Goal: Task Accomplishment & Management: Manage account settings

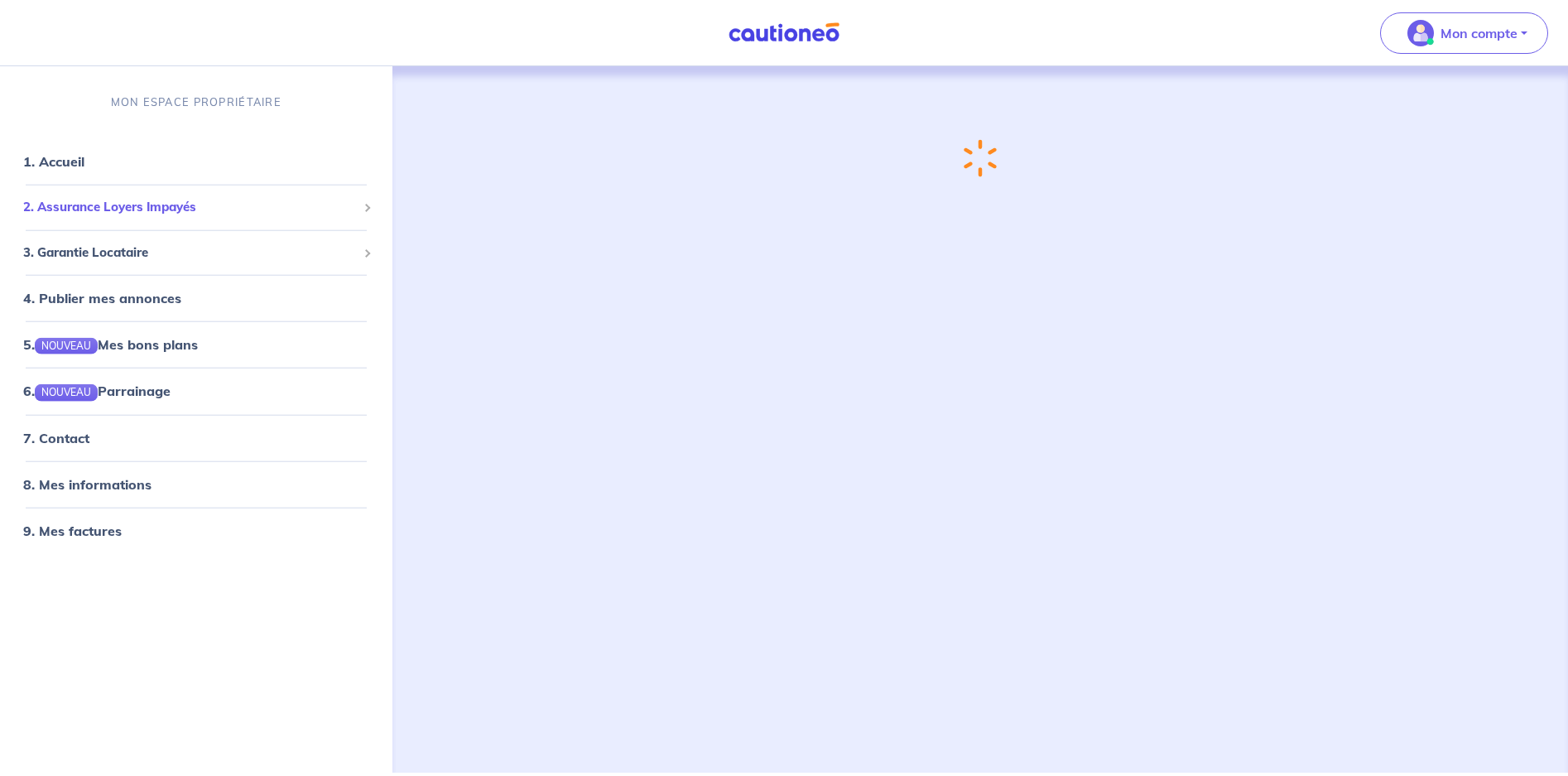
click at [168, 191] on div "2. Assurance Loyers Impayés" at bounding box center [196, 207] width 379 height 32
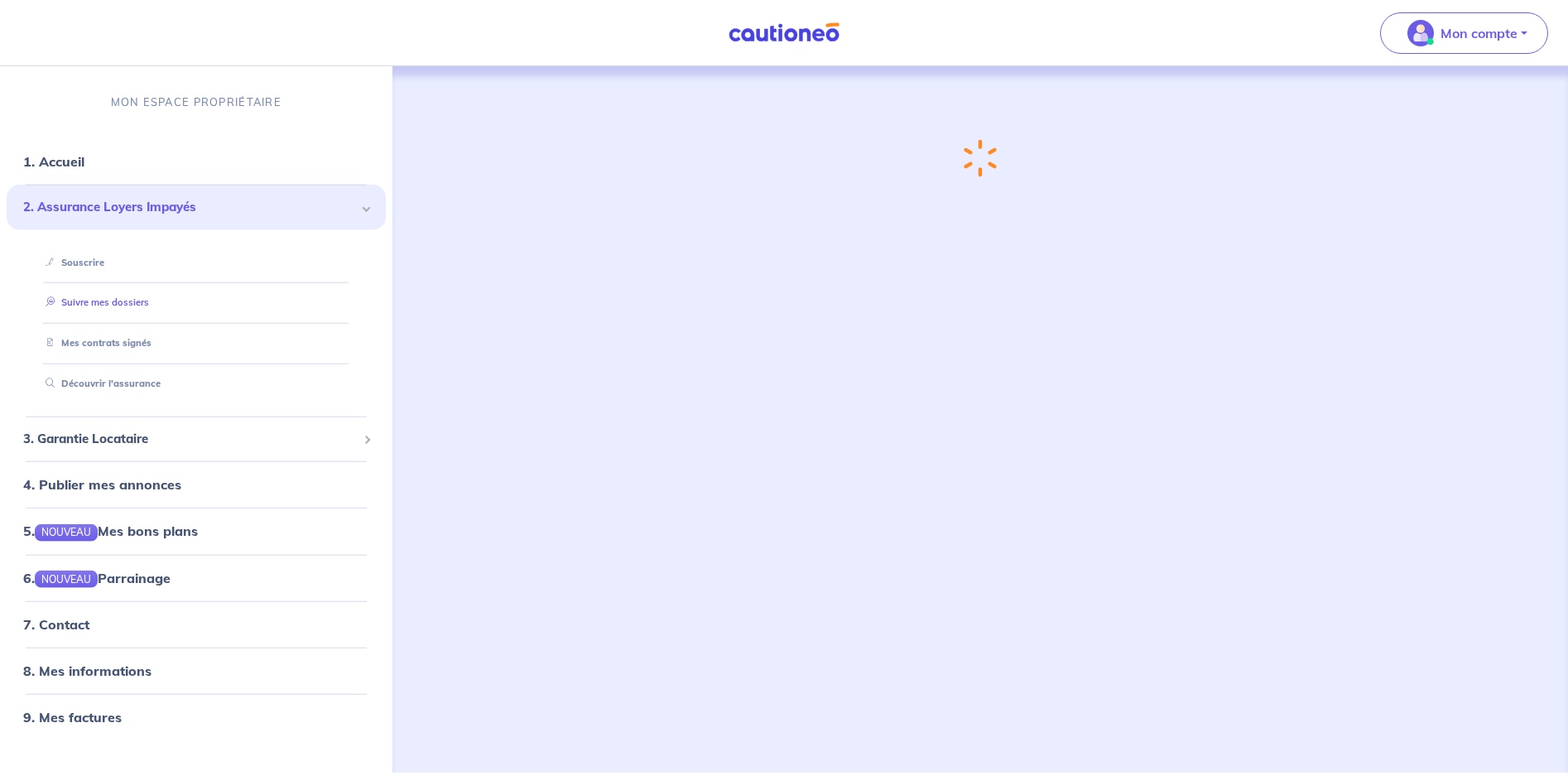
click at [114, 297] on link "Suivre mes dossiers" at bounding box center [94, 302] width 110 height 12
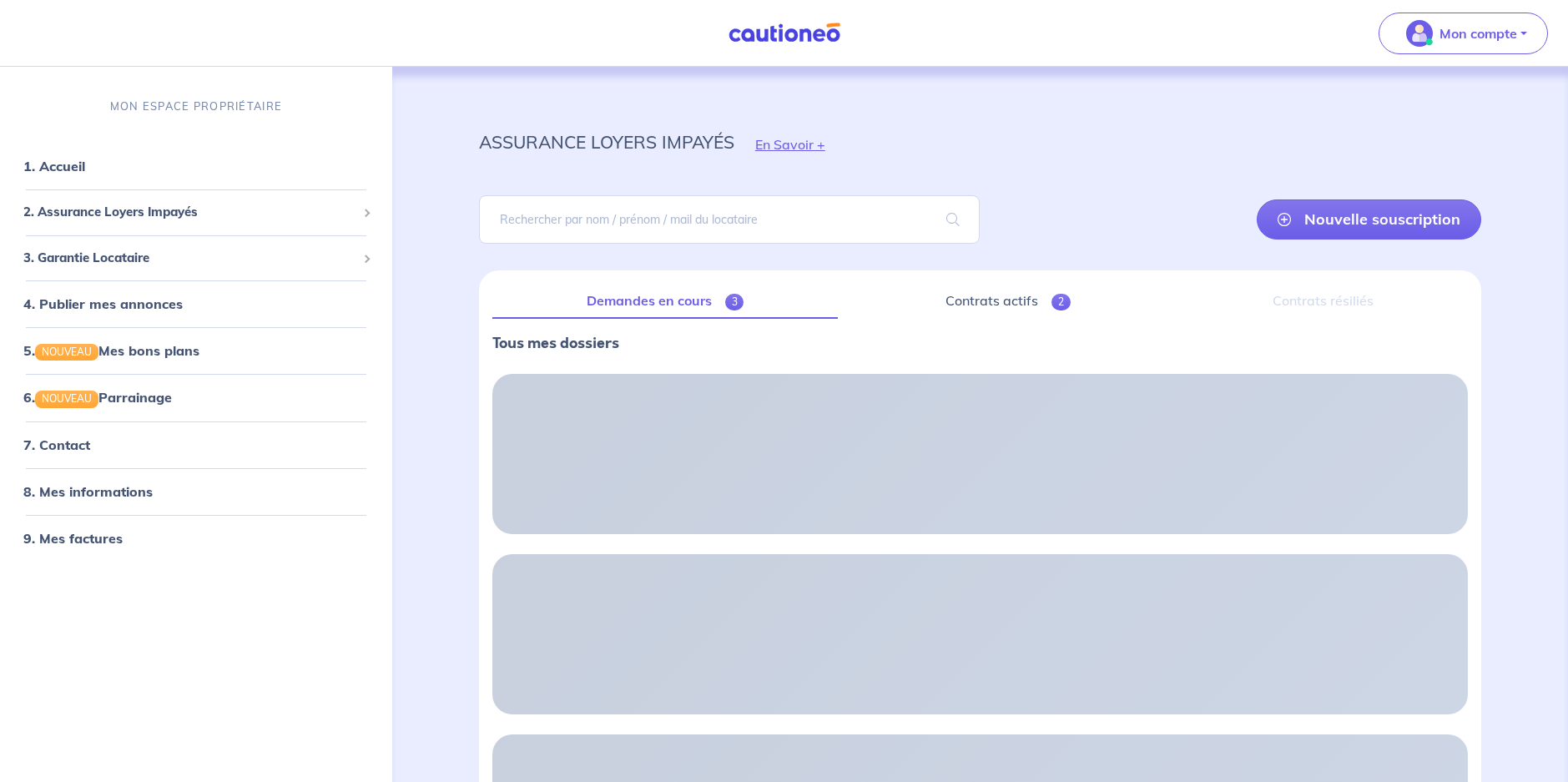
click at [685, 296] on link "Demandes en cours 3" at bounding box center [665, 301] width 346 height 35
click at [661, 305] on link "Demandes en cours 3" at bounding box center [665, 301] width 346 height 35
click at [990, 296] on link "Contrats actifs 2" at bounding box center [1008, 301] width 314 height 35
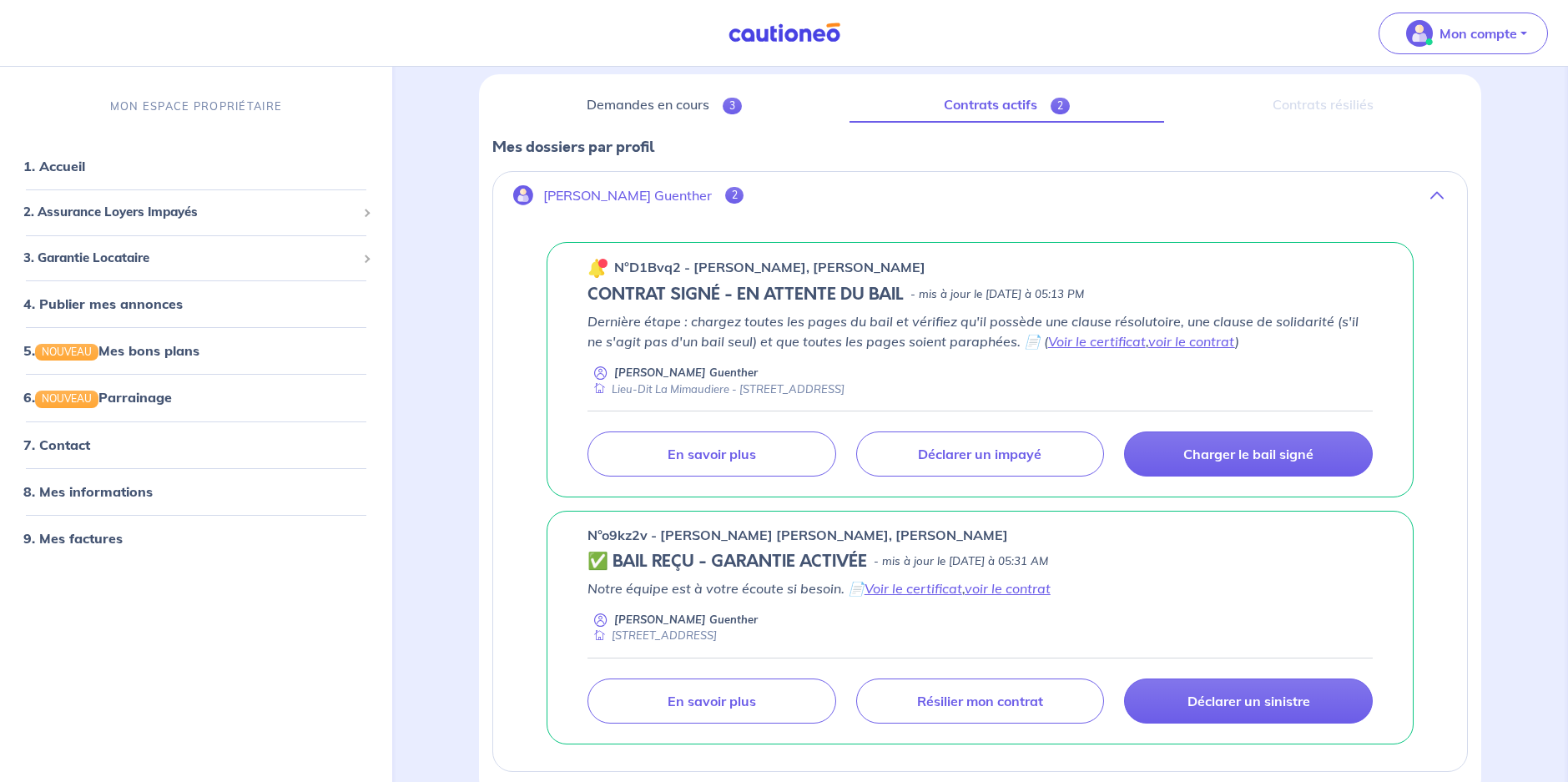
scroll to position [167, 0]
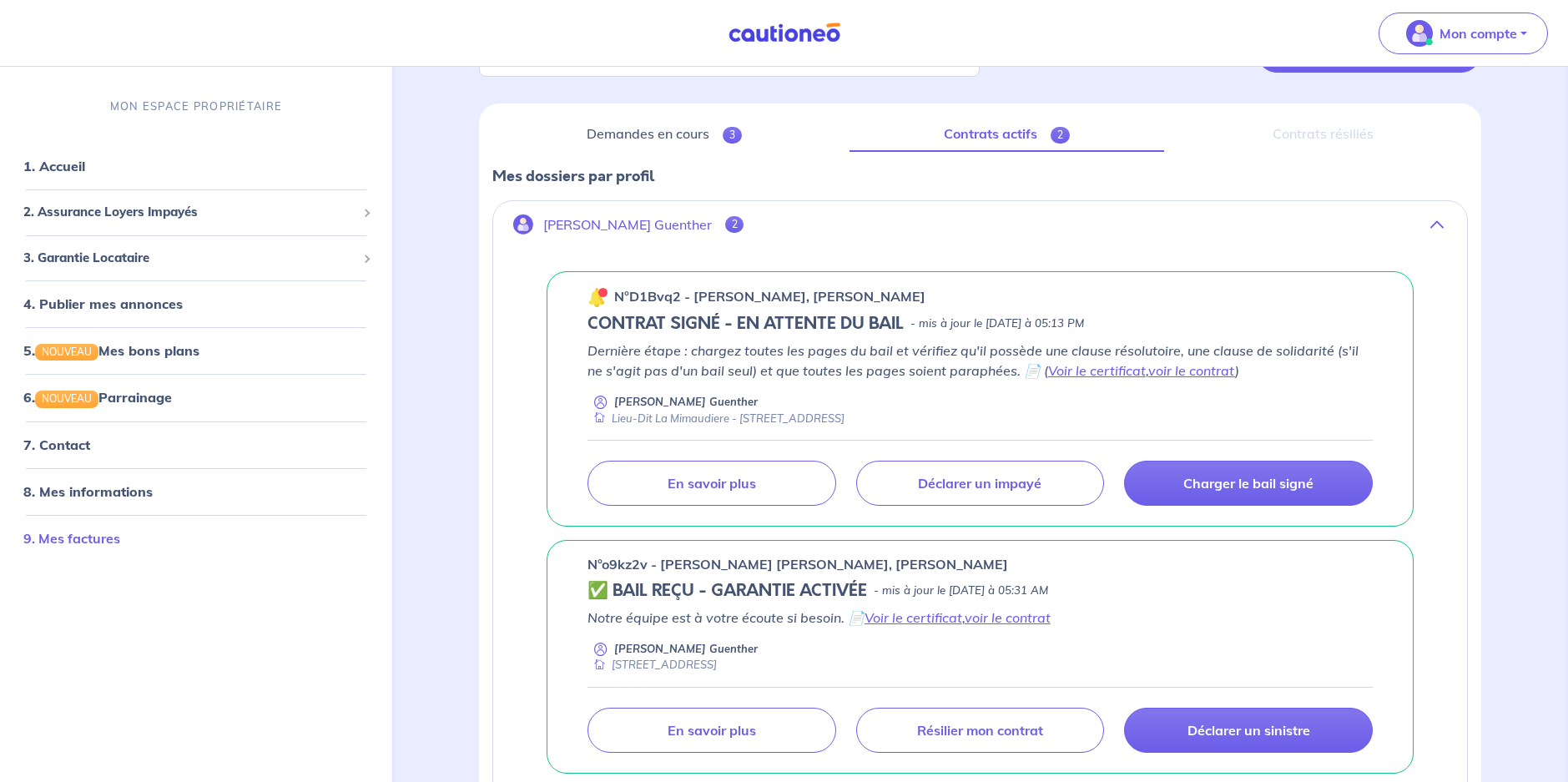
click at [46, 532] on link "9. Mes factures" at bounding box center [71, 537] width 96 height 17
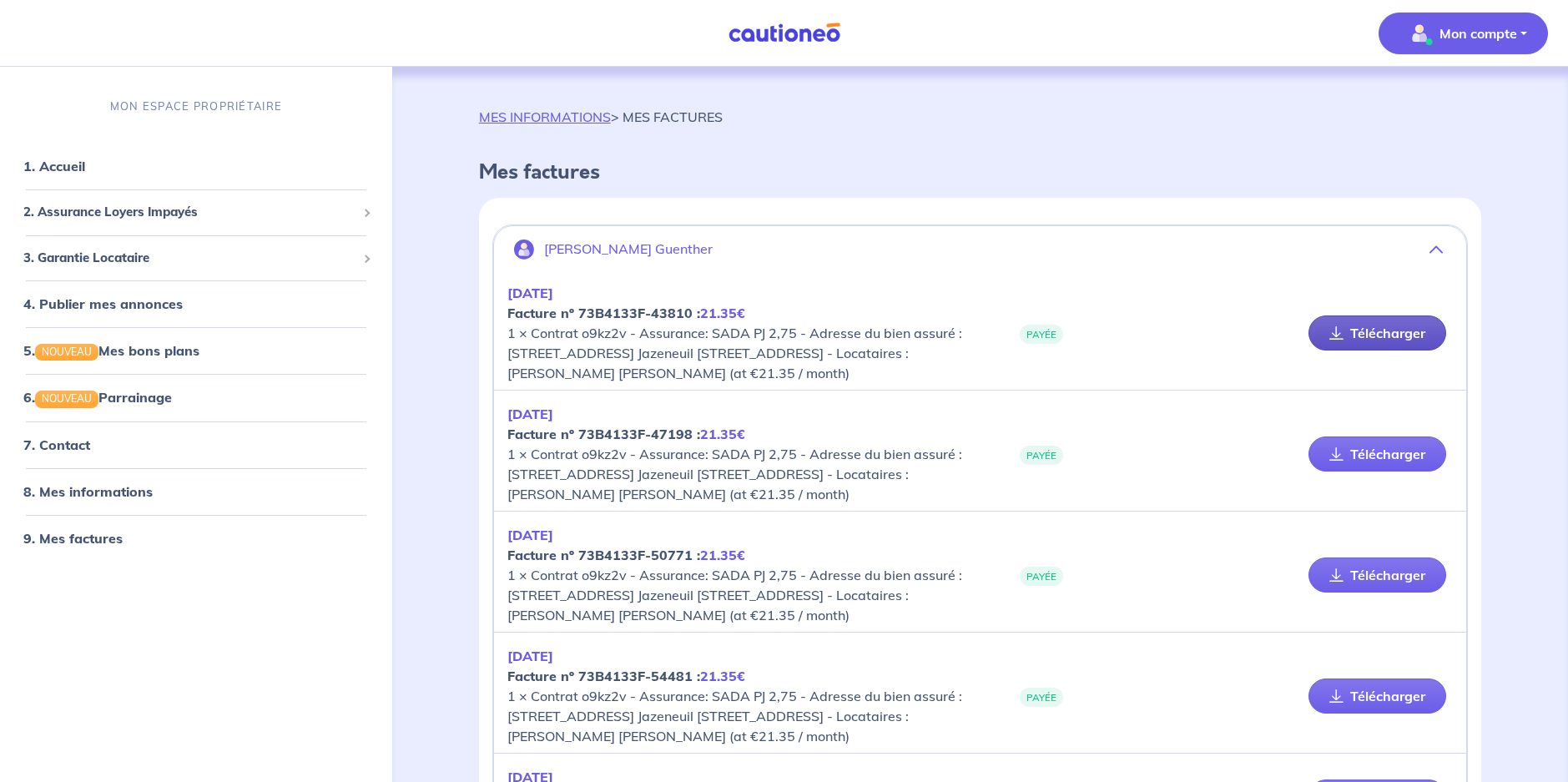
click at [1390, 350] on link "Télécharger" at bounding box center [1377, 332] width 138 height 35
click at [1360, 471] on link "Télécharger" at bounding box center [1377, 453] width 138 height 35
click at [1340, 592] on link "Télécharger" at bounding box center [1377, 575] width 138 height 35
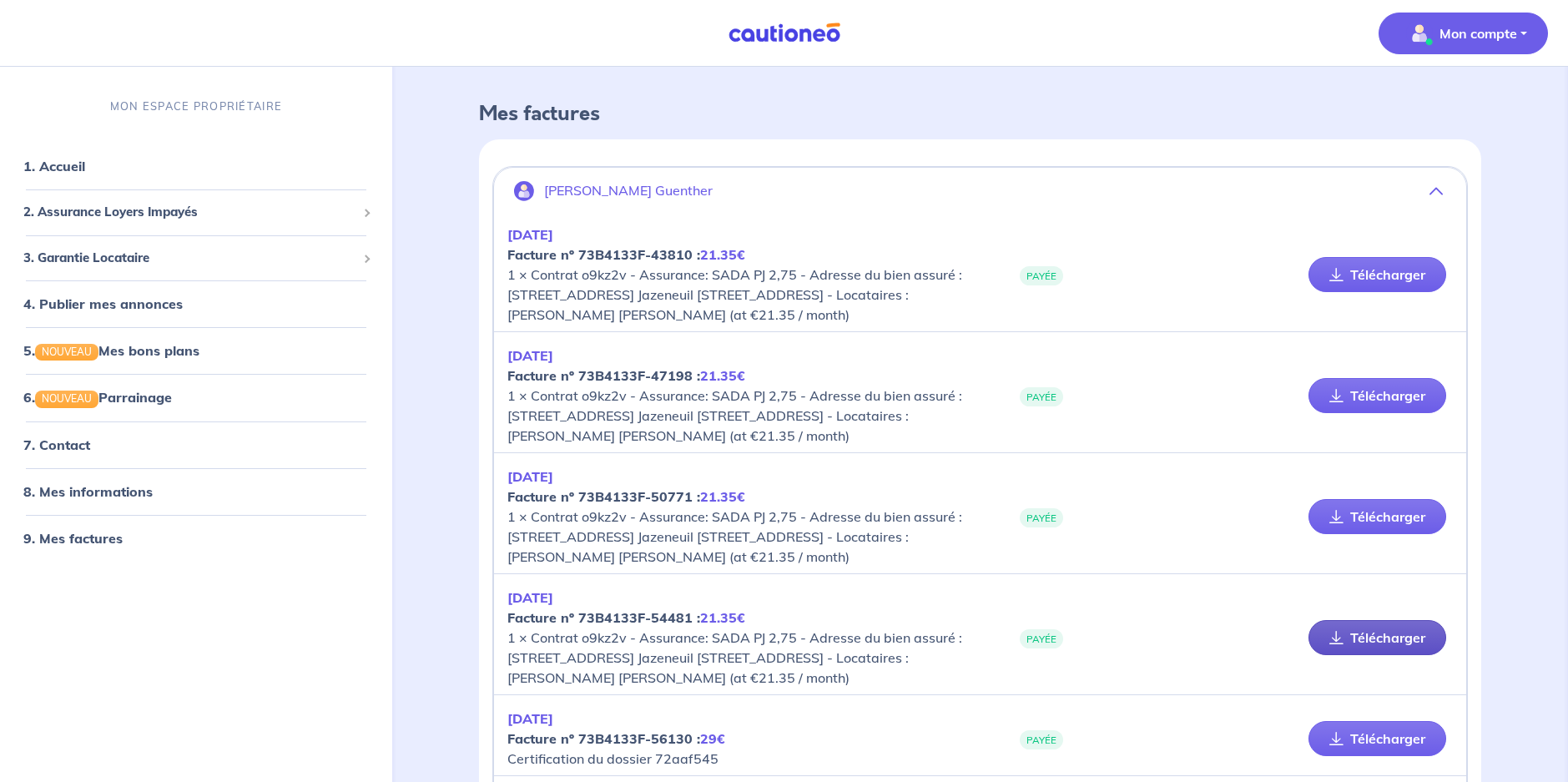
scroll to position [167, 0]
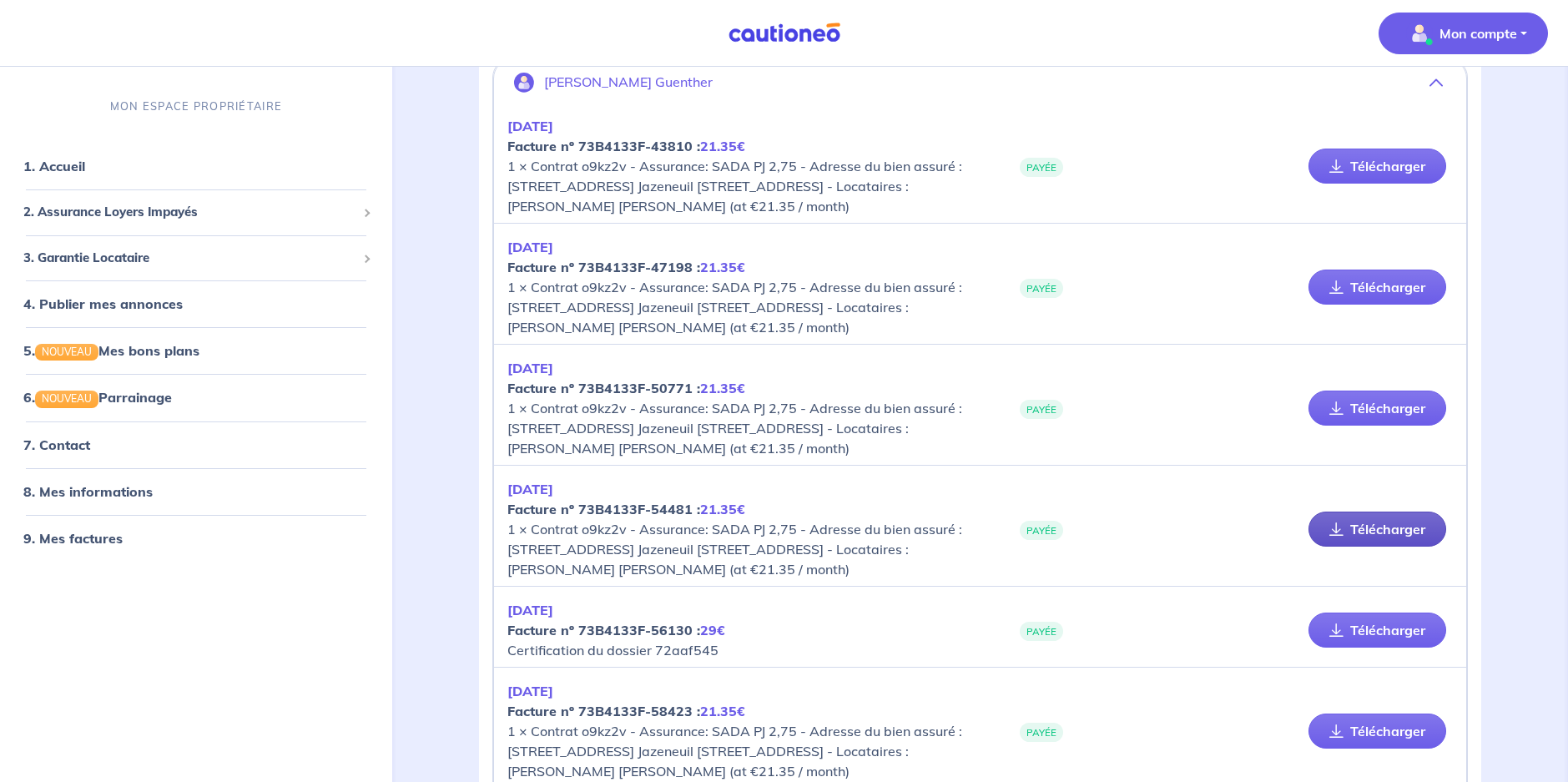
click at [1383, 547] on link "Télécharger" at bounding box center [1377, 529] width 138 height 35
click at [1358, 648] on link "Télécharger" at bounding box center [1377, 630] width 138 height 35
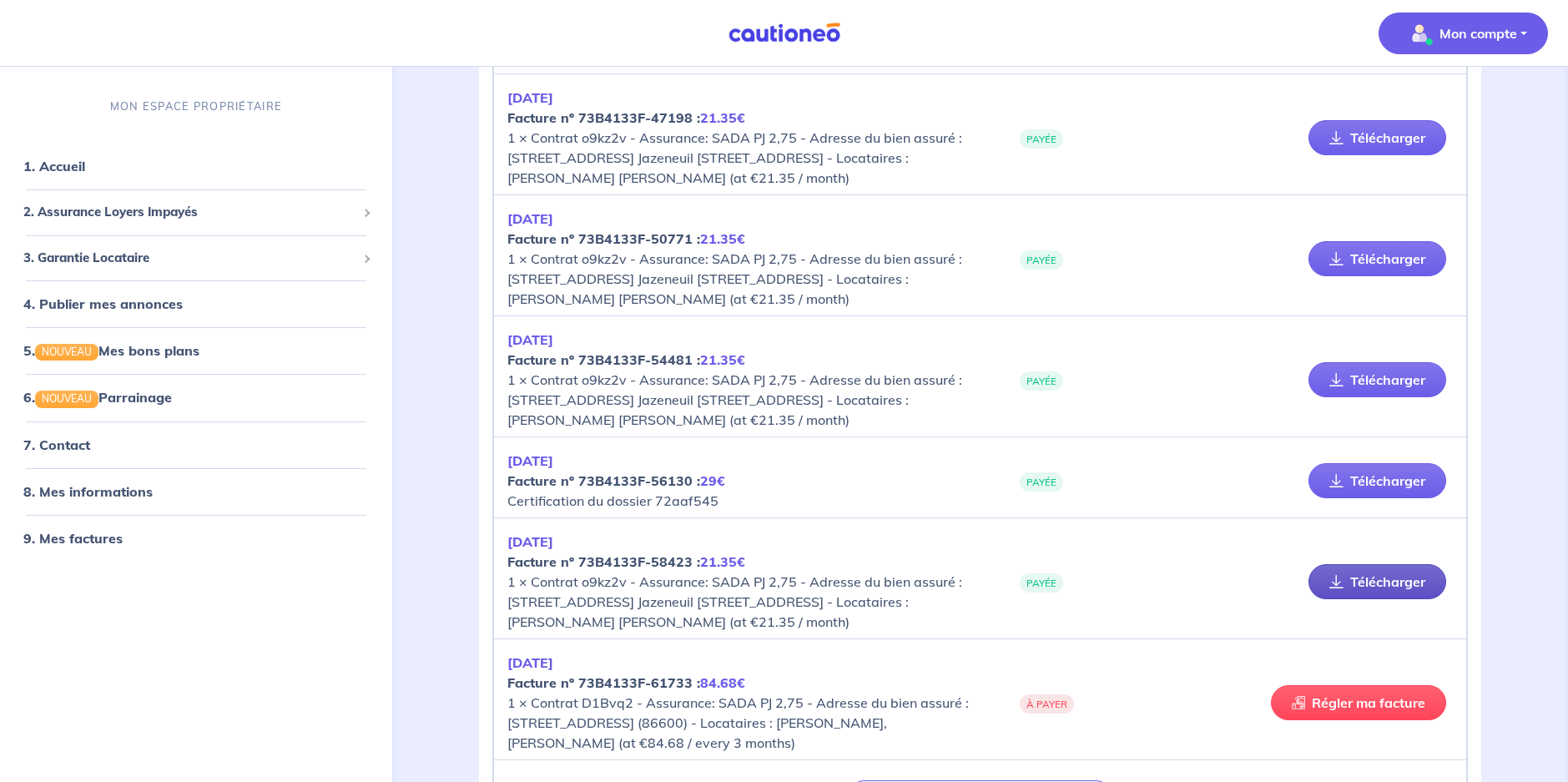
scroll to position [333, 0]
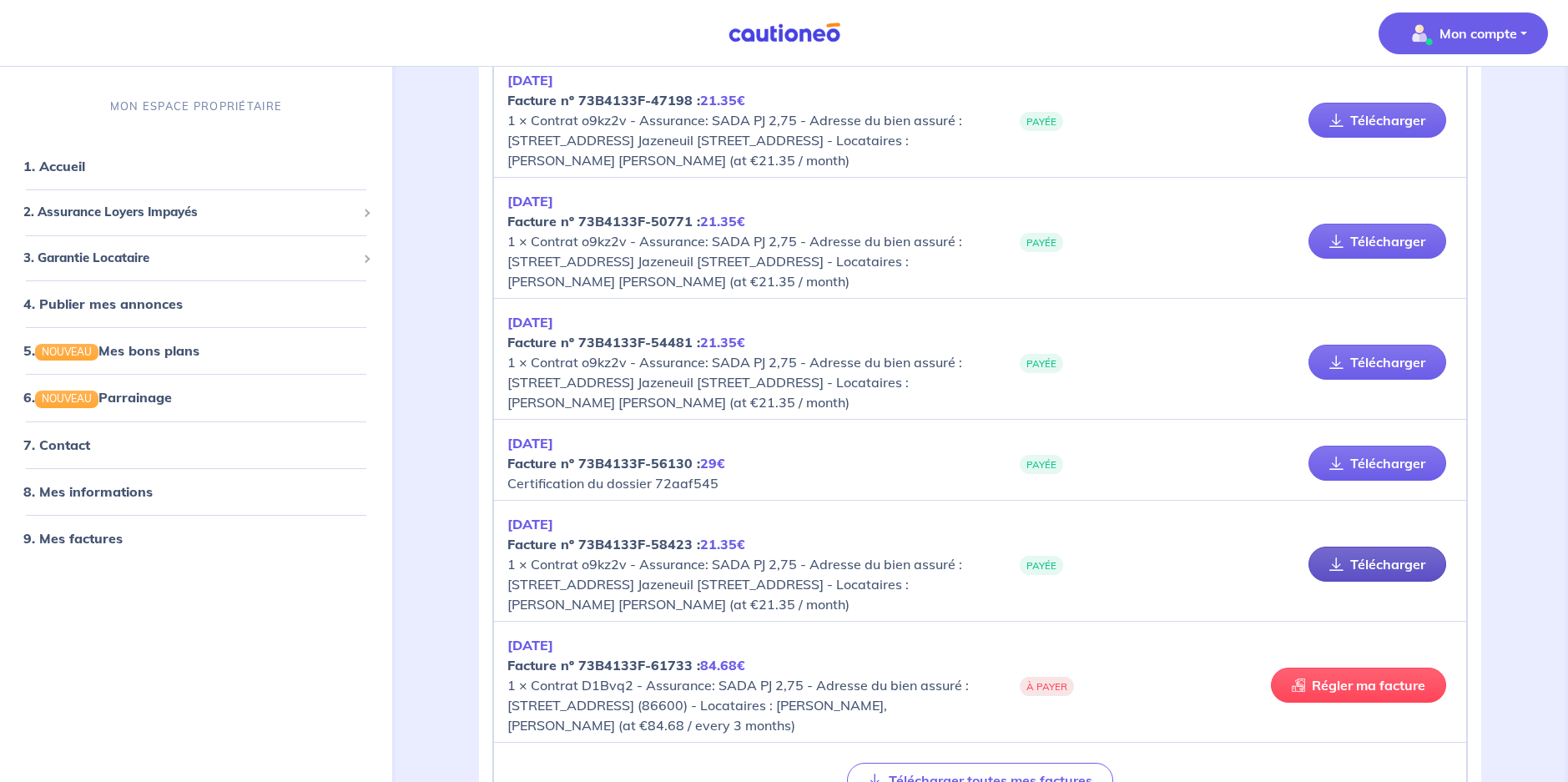
click at [1379, 581] on link "Télécharger" at bounding box center [1377, 564] width 138 height 35
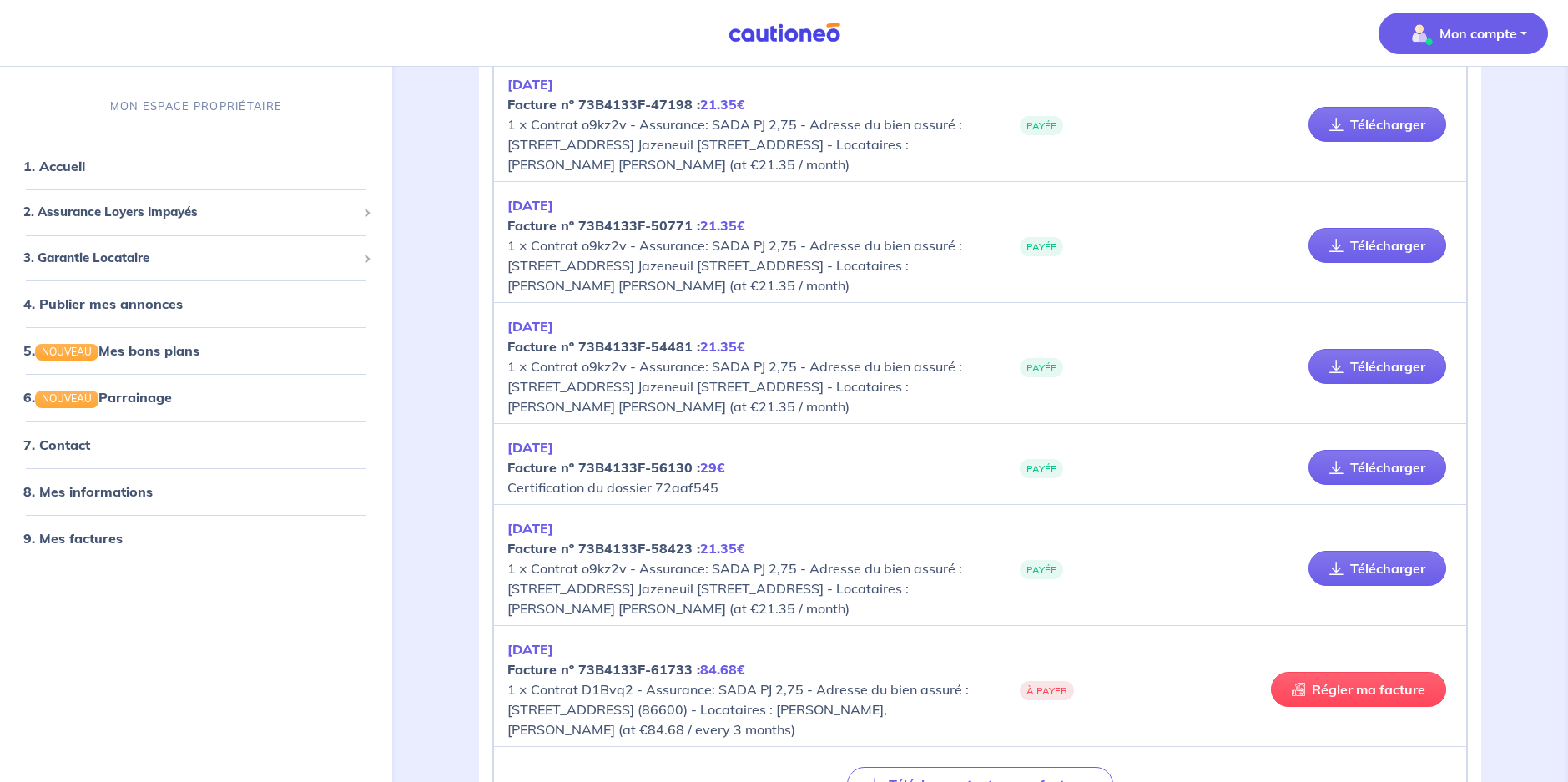
scroll to position [501, 0]
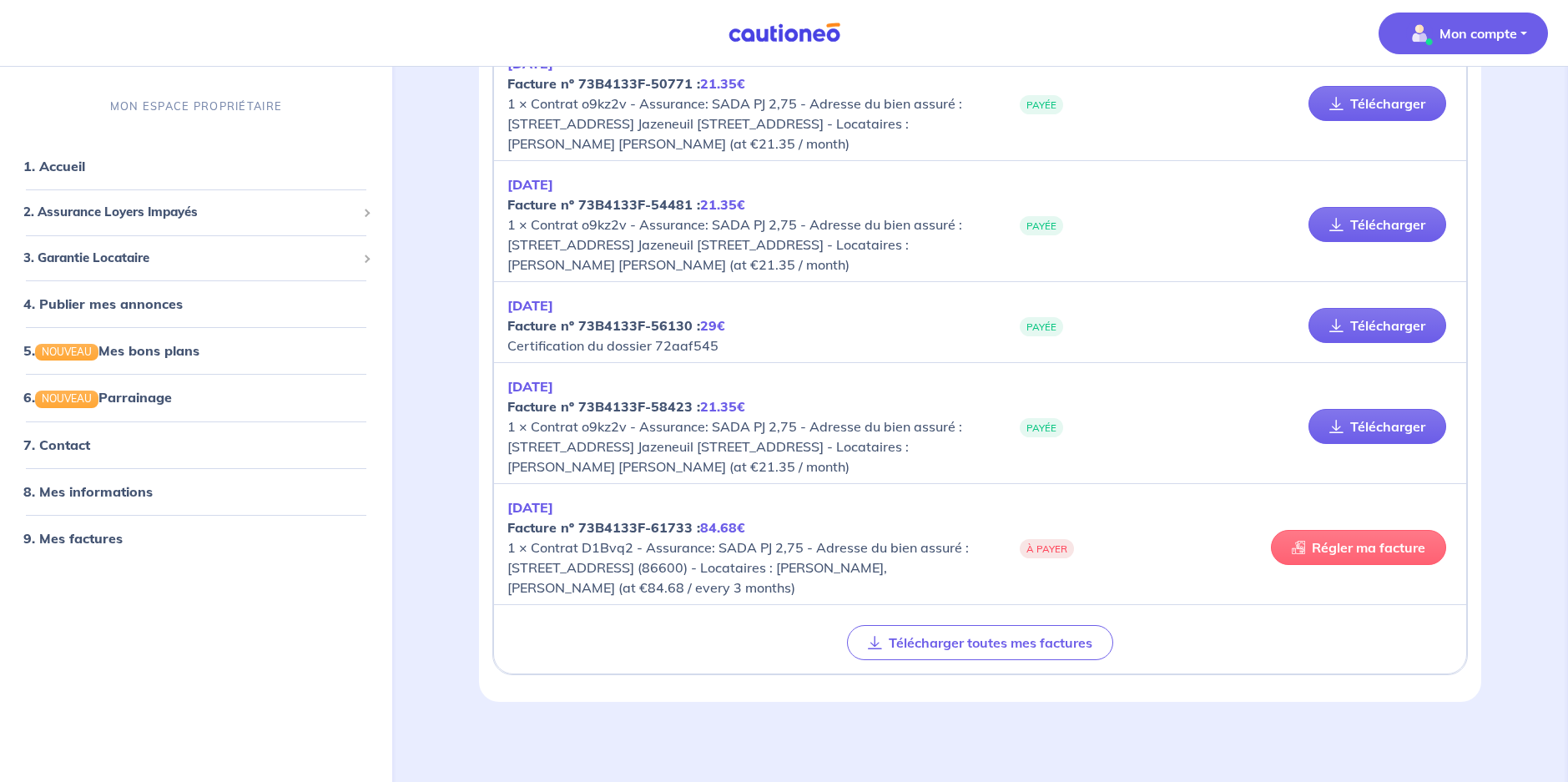
click at [1332, 565] on link "Régler ma facture" at bounding box center [1358, 547] width 175 height 35
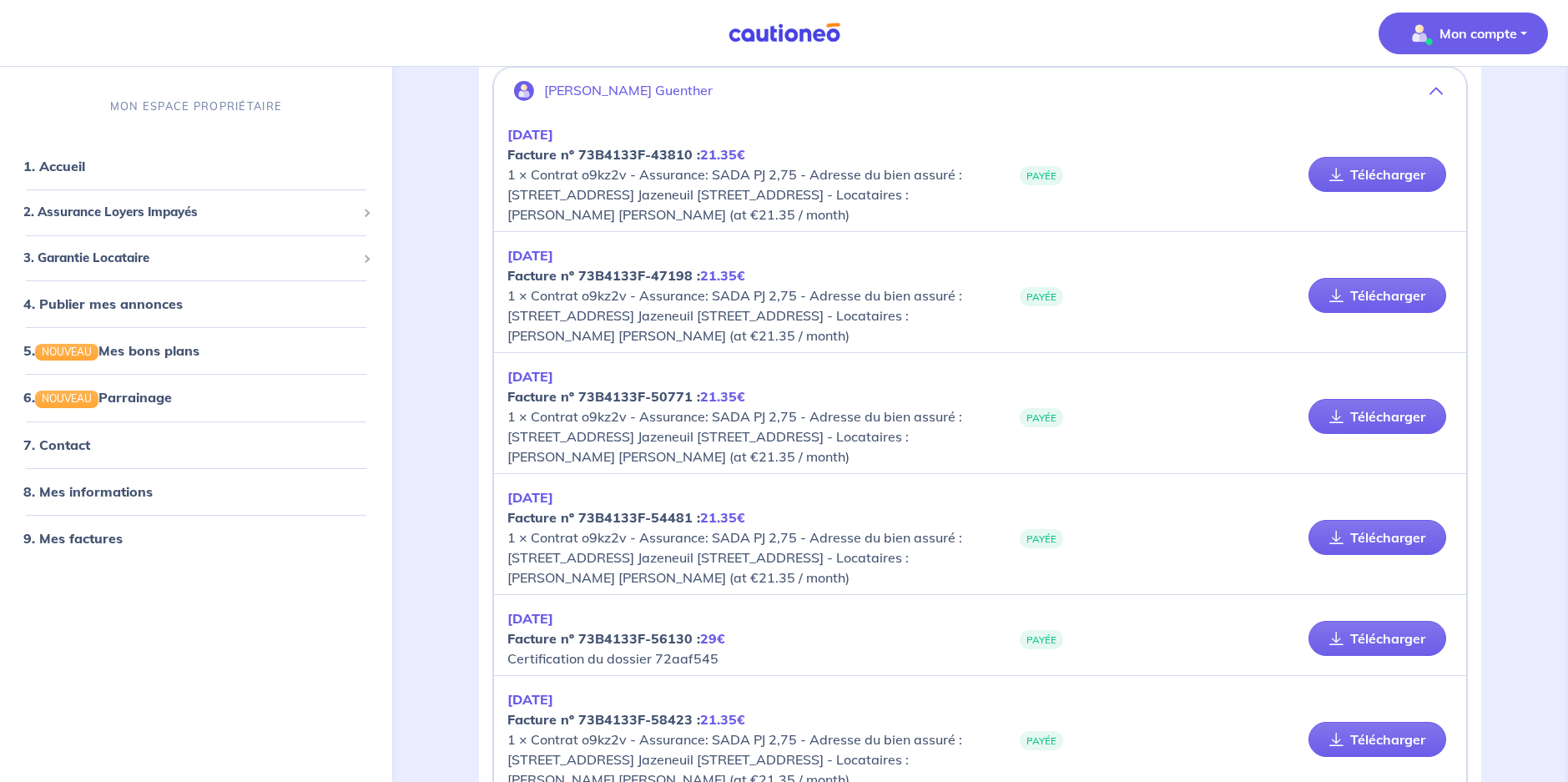
scroll to position [0, 0]
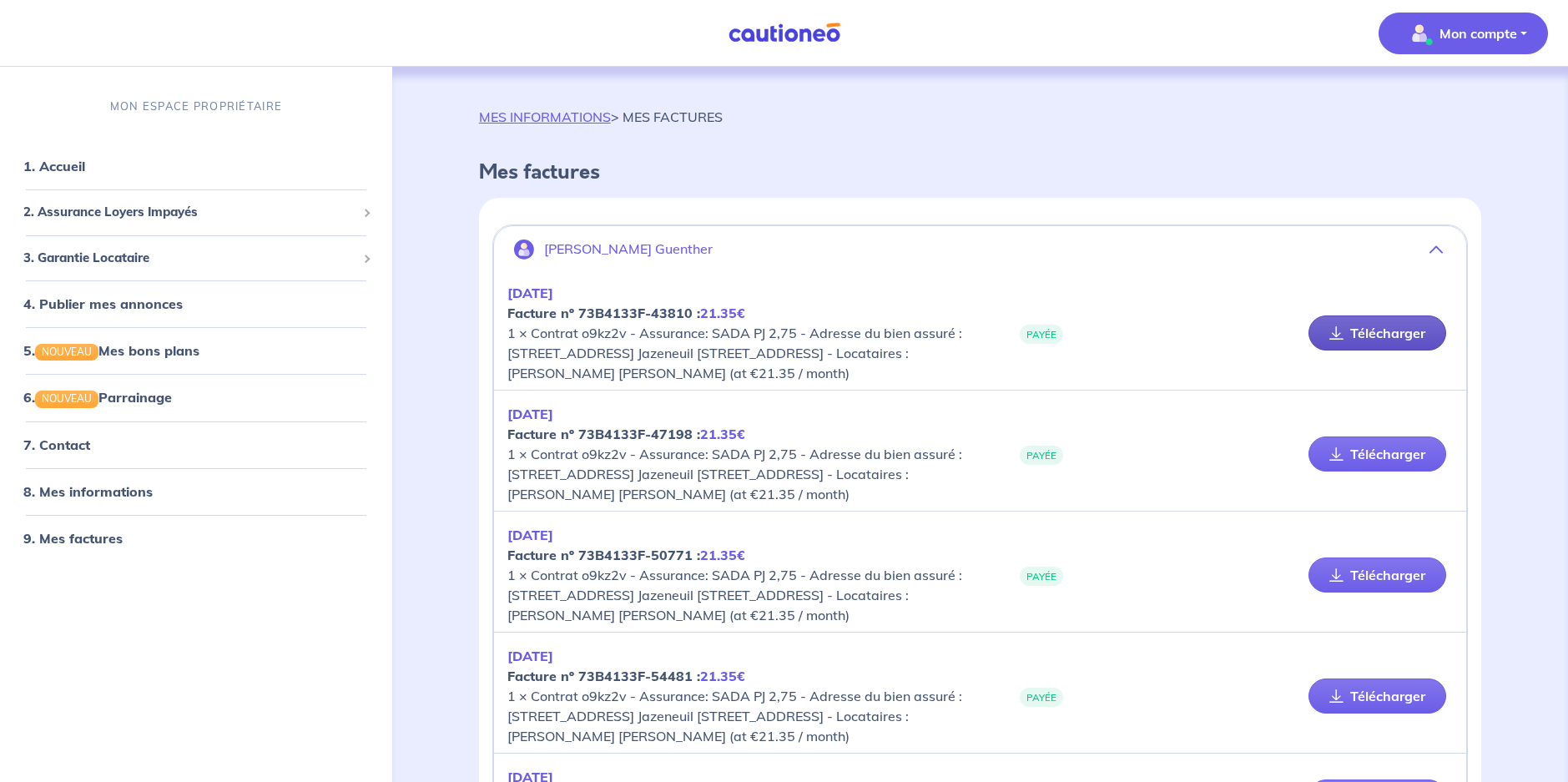
click at [1372, 349] on link "Télécharger" at bounding box center [1377, 332] width 138 height 35
click at [1373, 592] on link "Télécharger" at bounding box center [1377, 575] width 138 height 35
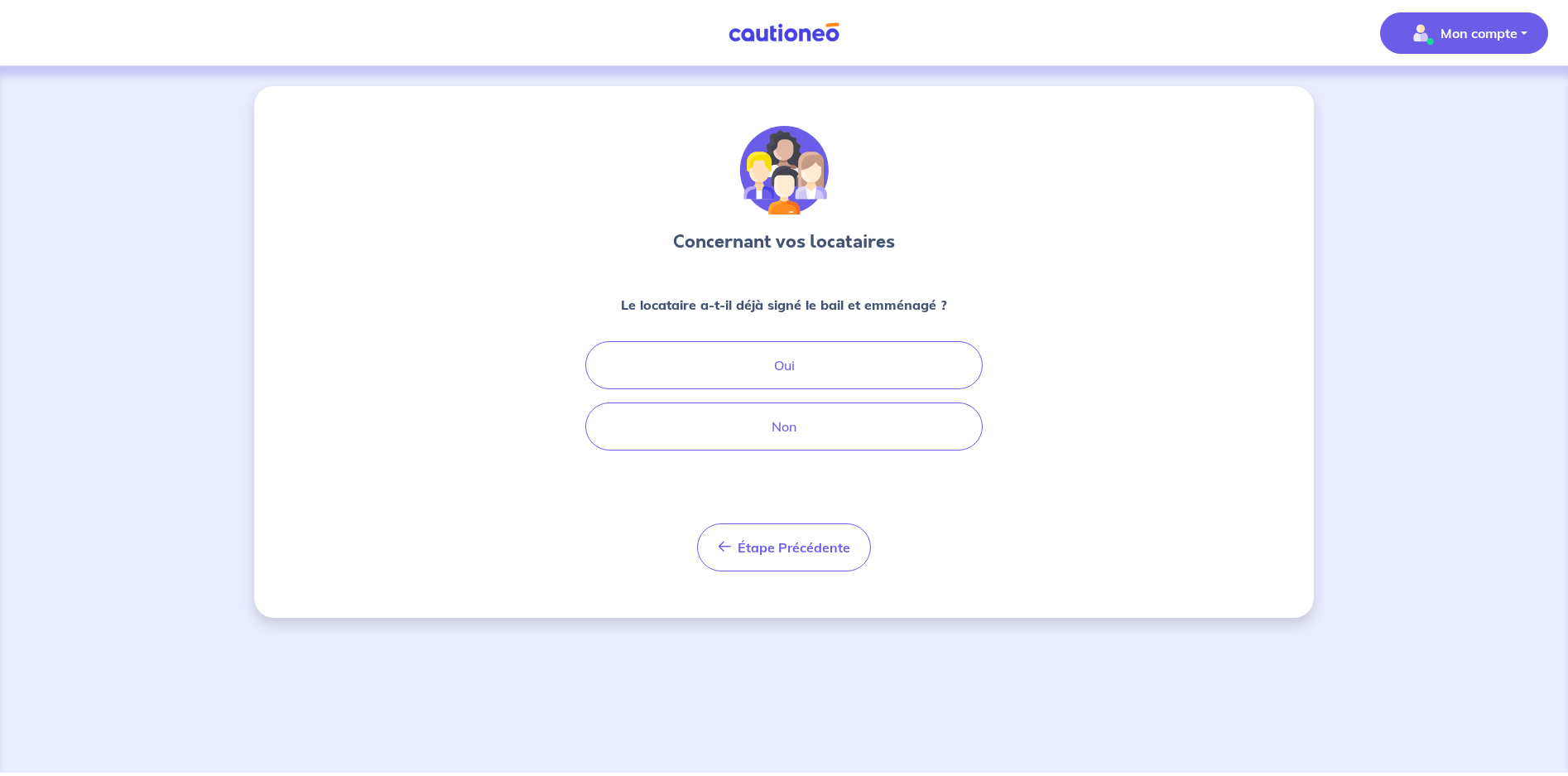
click at [1490, 36] on p "Mon compte" at bounding box center [1479, 33] width 77 height 20
click at [1432, 27] on img "button" at bounding box center [1420, 33] width 27 height 27
click at [1522, 30] on button "Mon compte" at bounding box center [1464, 33] width 168 height 41
click at [1444, 145] on link "Me déconnecter" at bounding box center [1447, 142] width 133 height 27
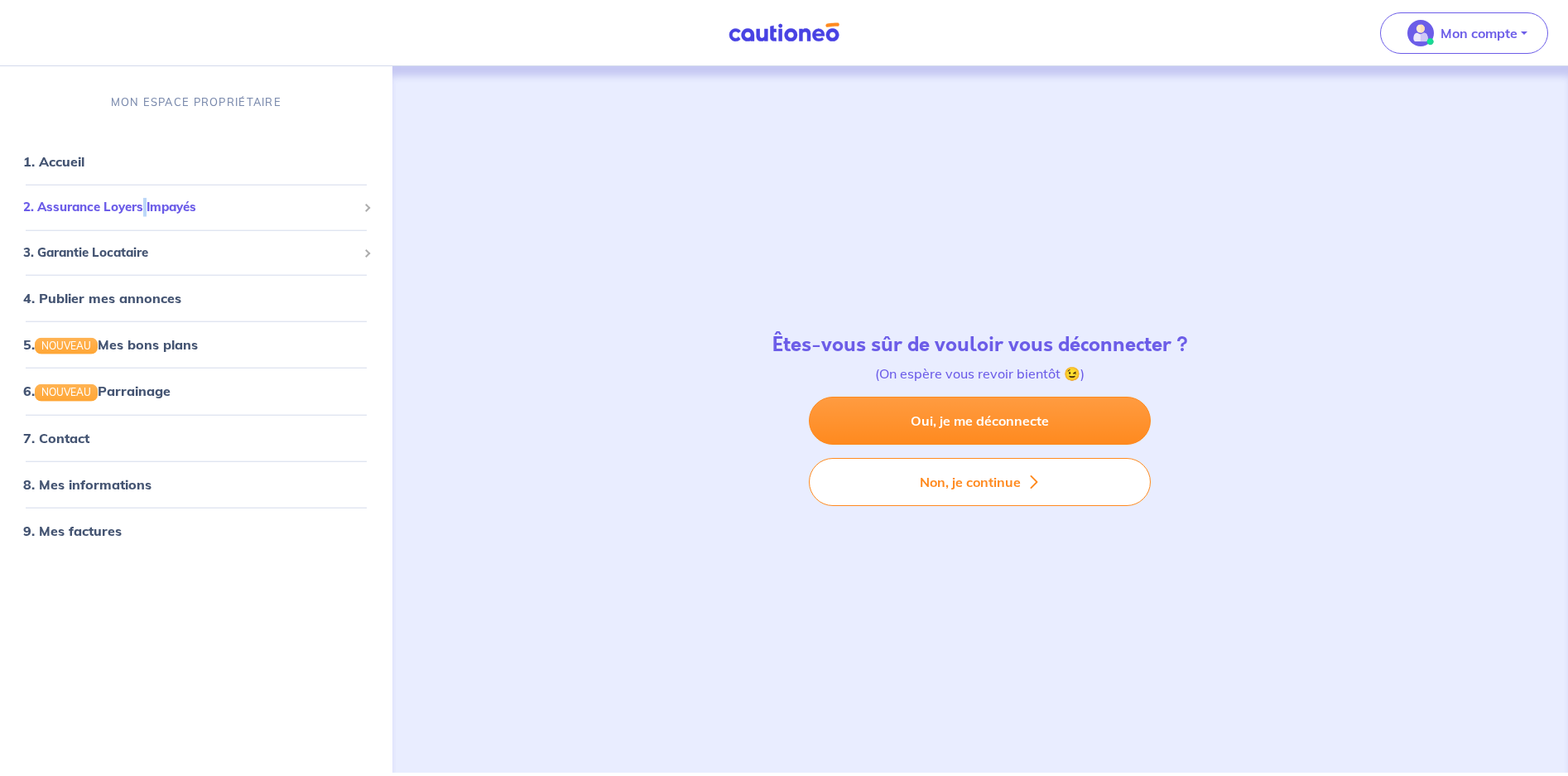
click at [145, 211] on span "2. Assurance Loyers Impayés" at bounding box center [190, 207] width 333 height 19
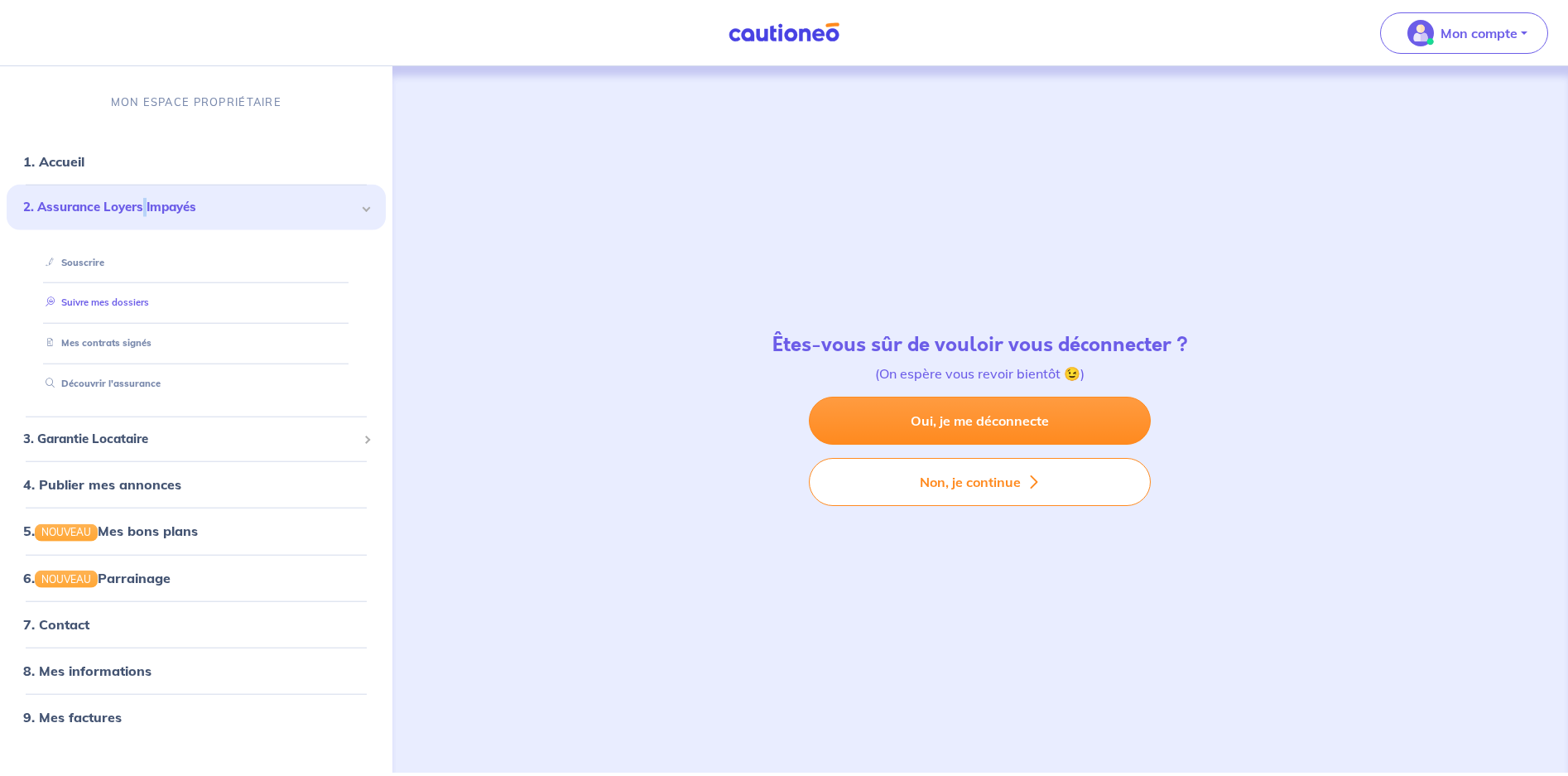
click at [147, 297] on link "Suivre mes dossiers" at bounding box center [94, 302] width 110 height 12
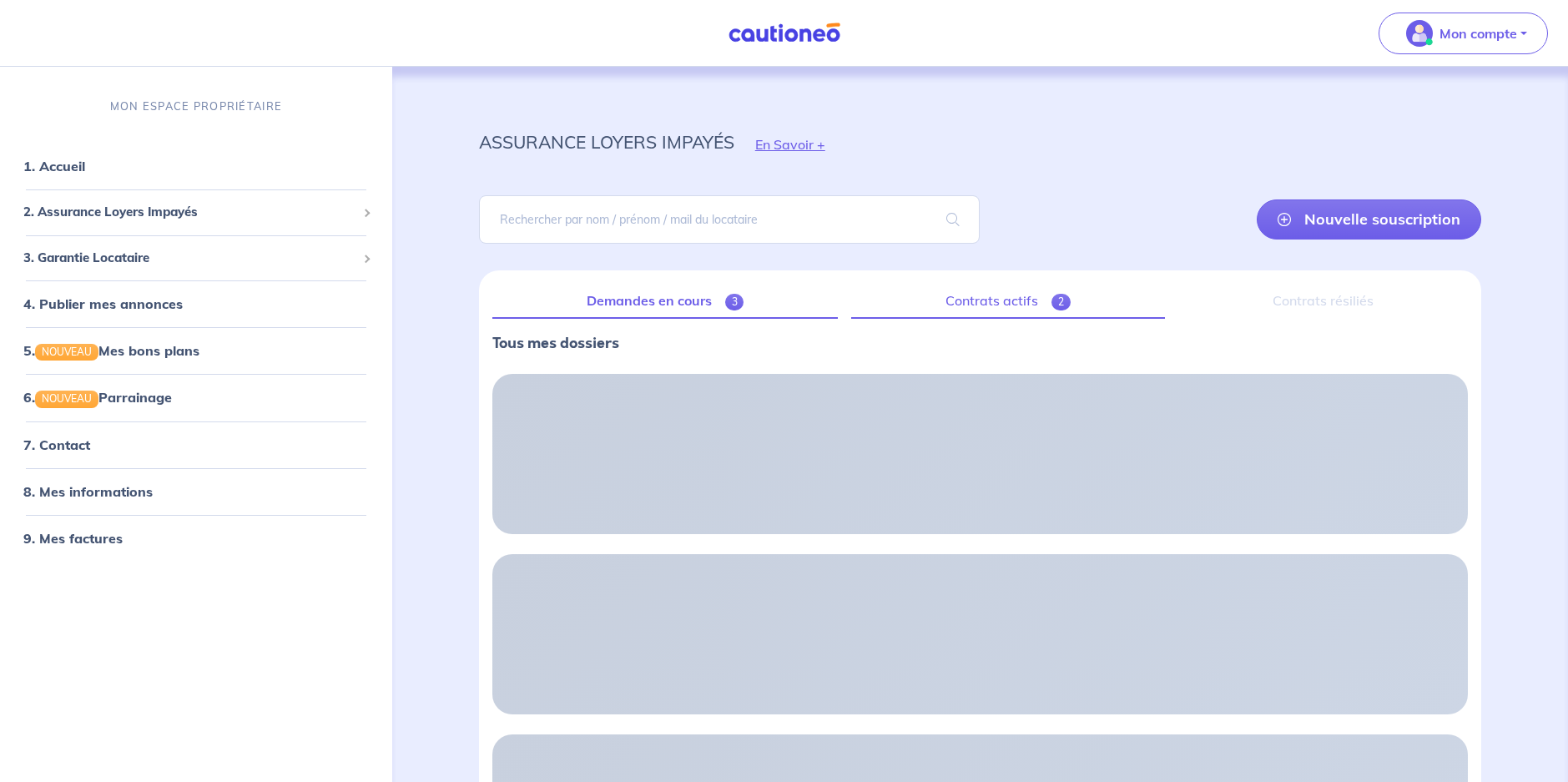
click at [1043, 296] on link "Contrats actifs 2" at bounding box center [1008, 301] width 314 height 35
click at [637, 295] on link "Demandes en cours 3" at bounding box center [664, 301] width 344 height 35
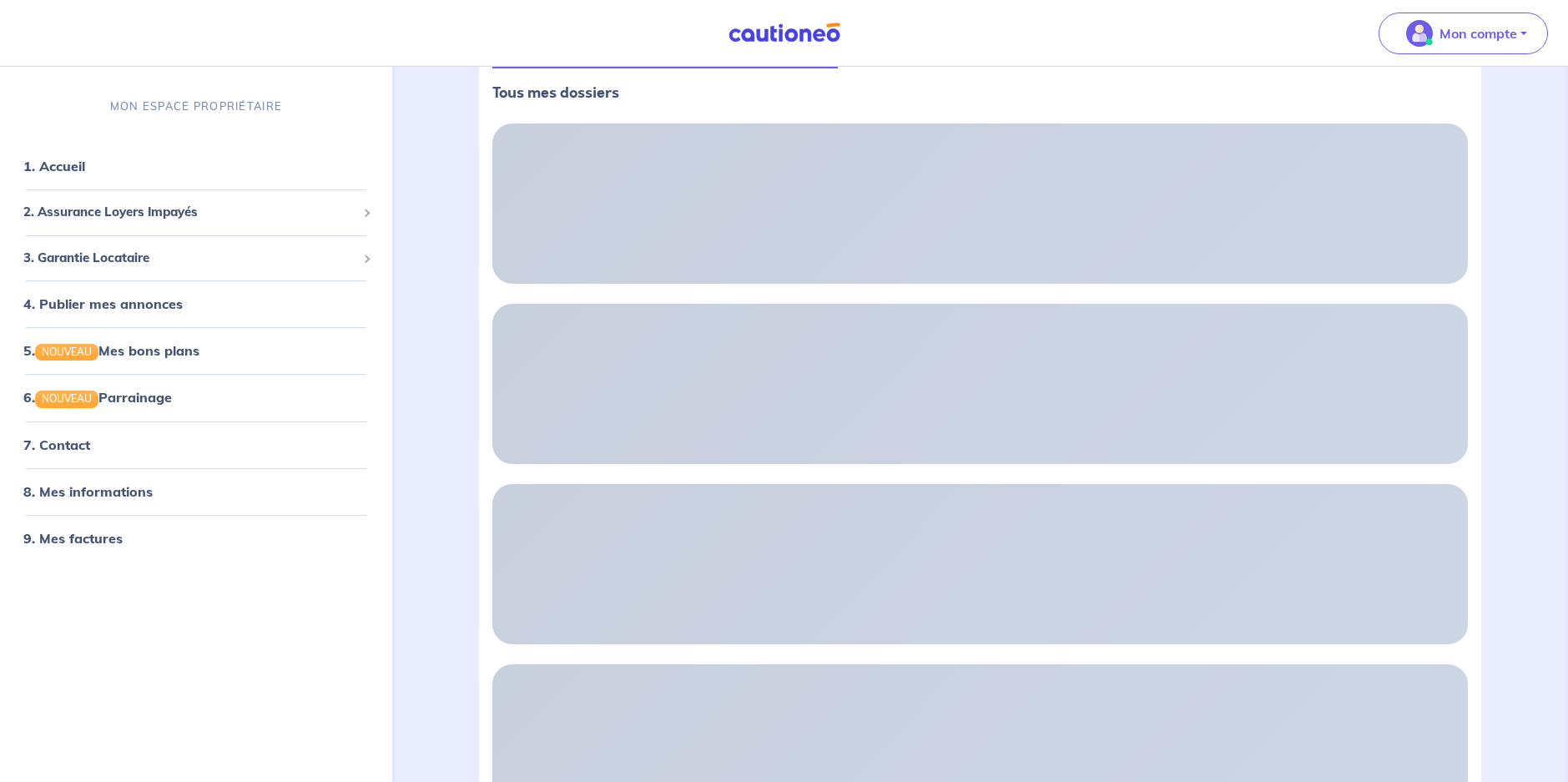
click at [754, 196] on div at bounding box center [980, 203] width 975 height 80
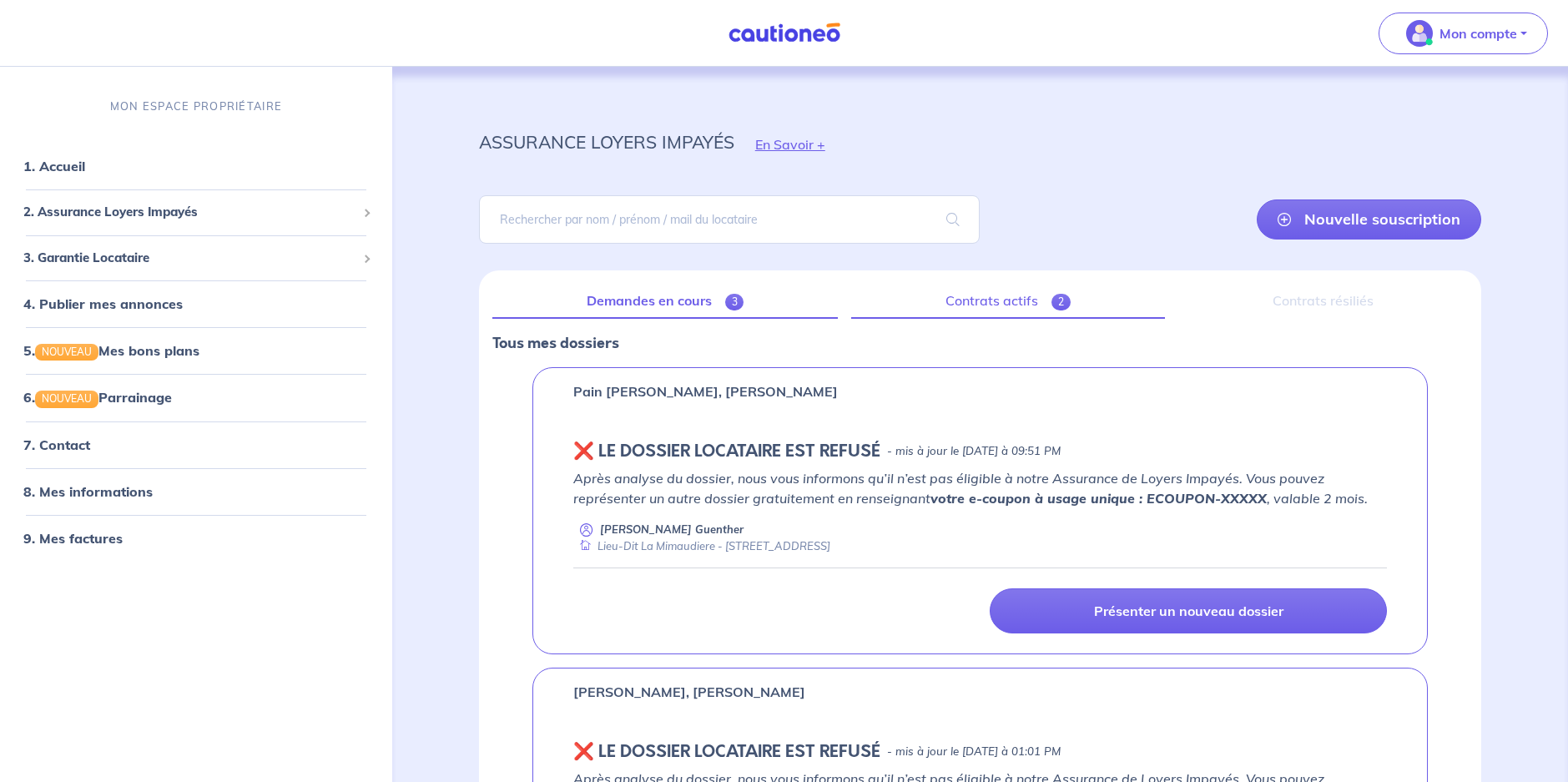
click at [993, 306] on link "Contrats actifs 2" at bounding box center [1008, 301] width 314 height 35
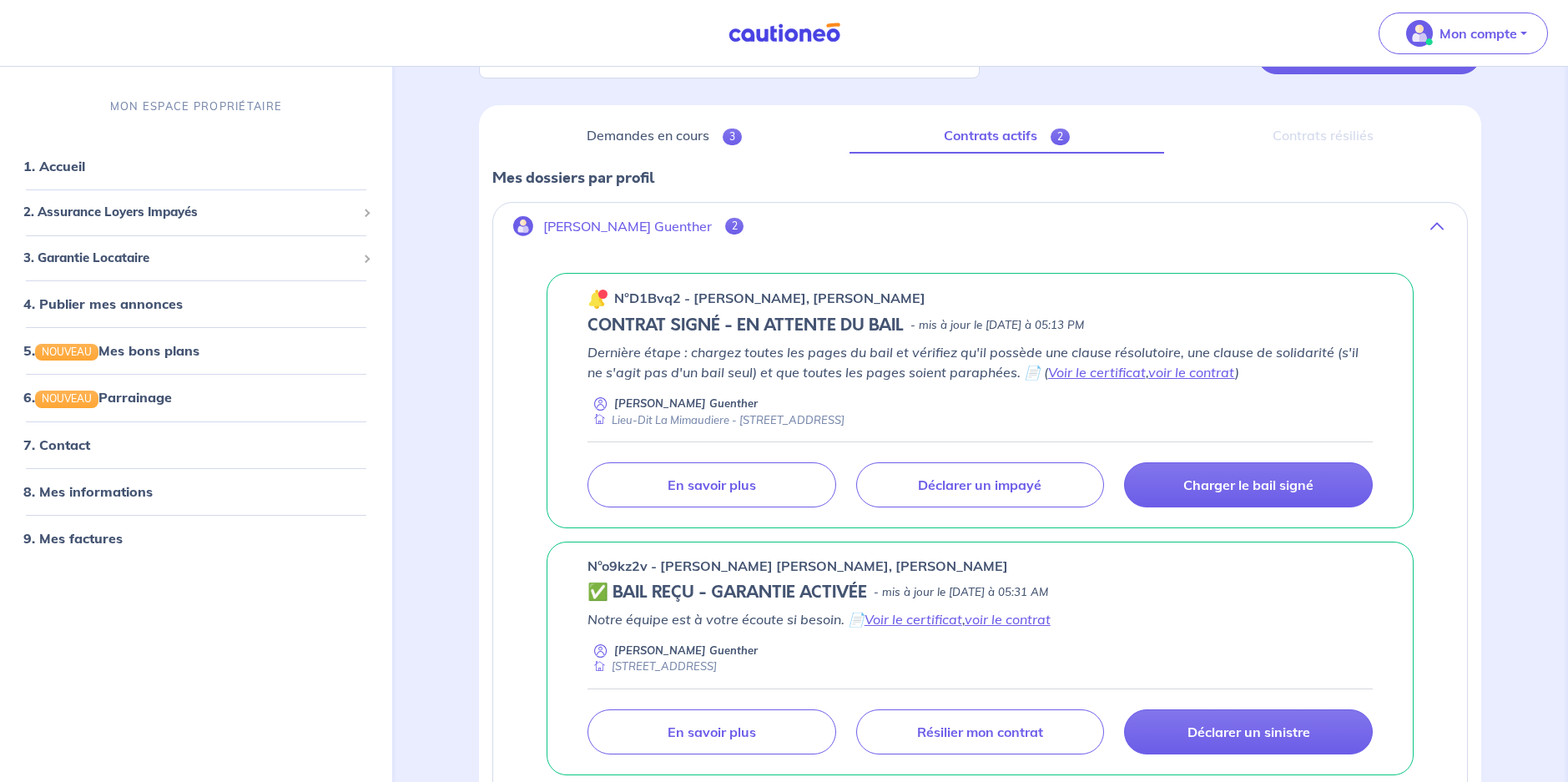
scroll to position [167, 0]
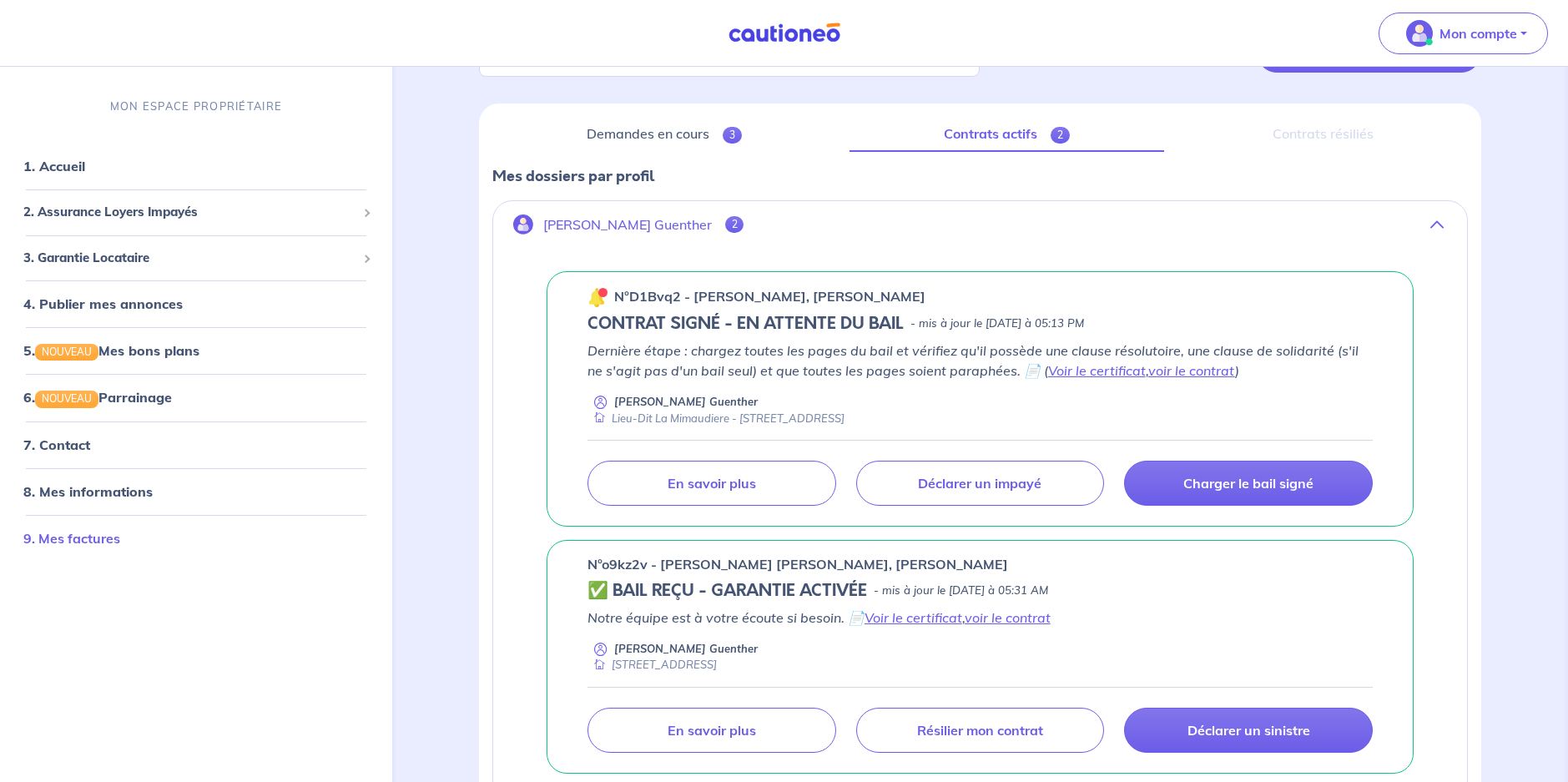
click at [102, 546] on link "9. Mes factures" at bounding box center [71, 537] width 96 height 17
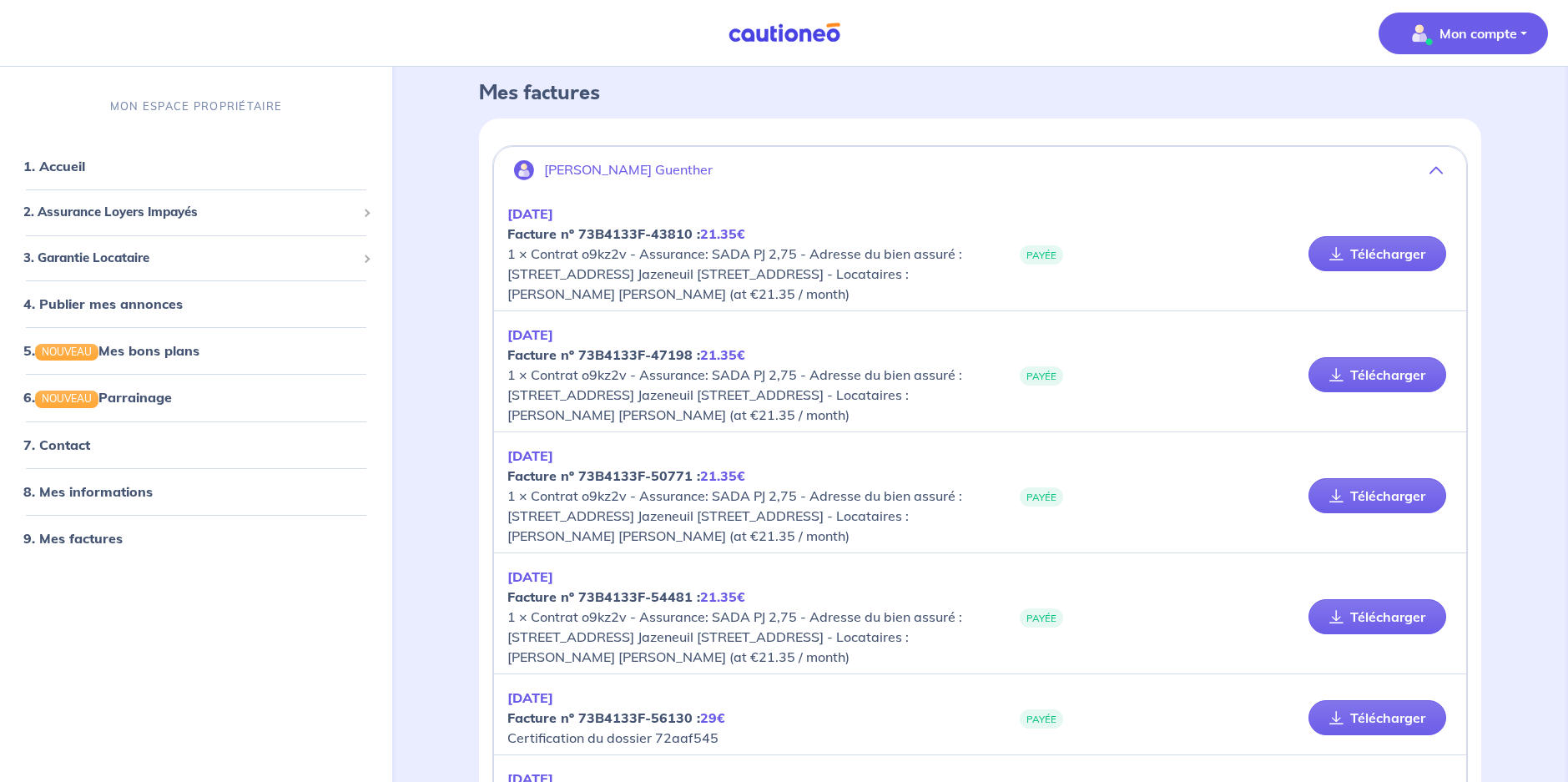
scroll to position [84, 0]
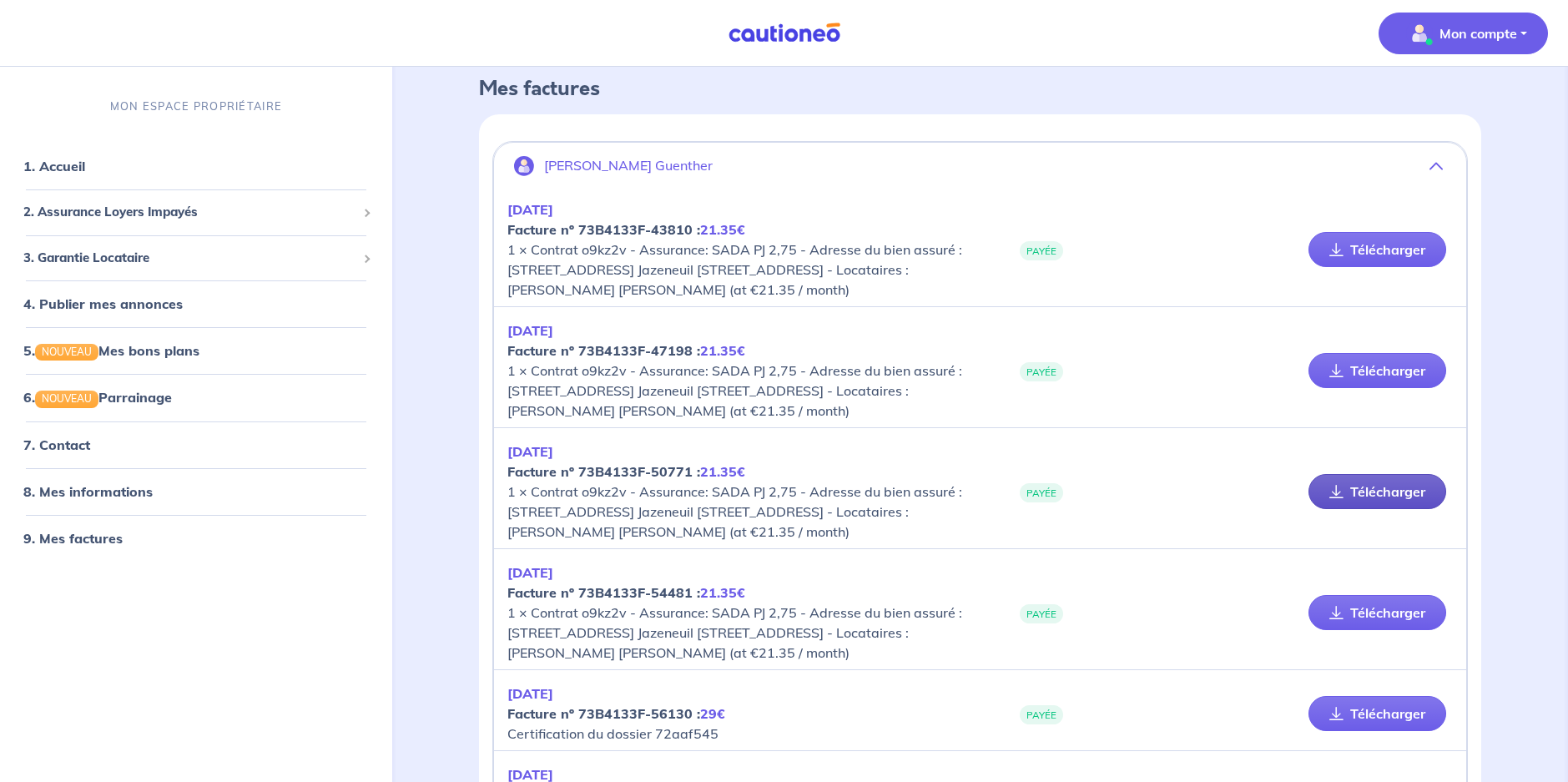
click at [1363, 509] on link "Télécharger" at bounding box center [1377, 491] width 138 height 35
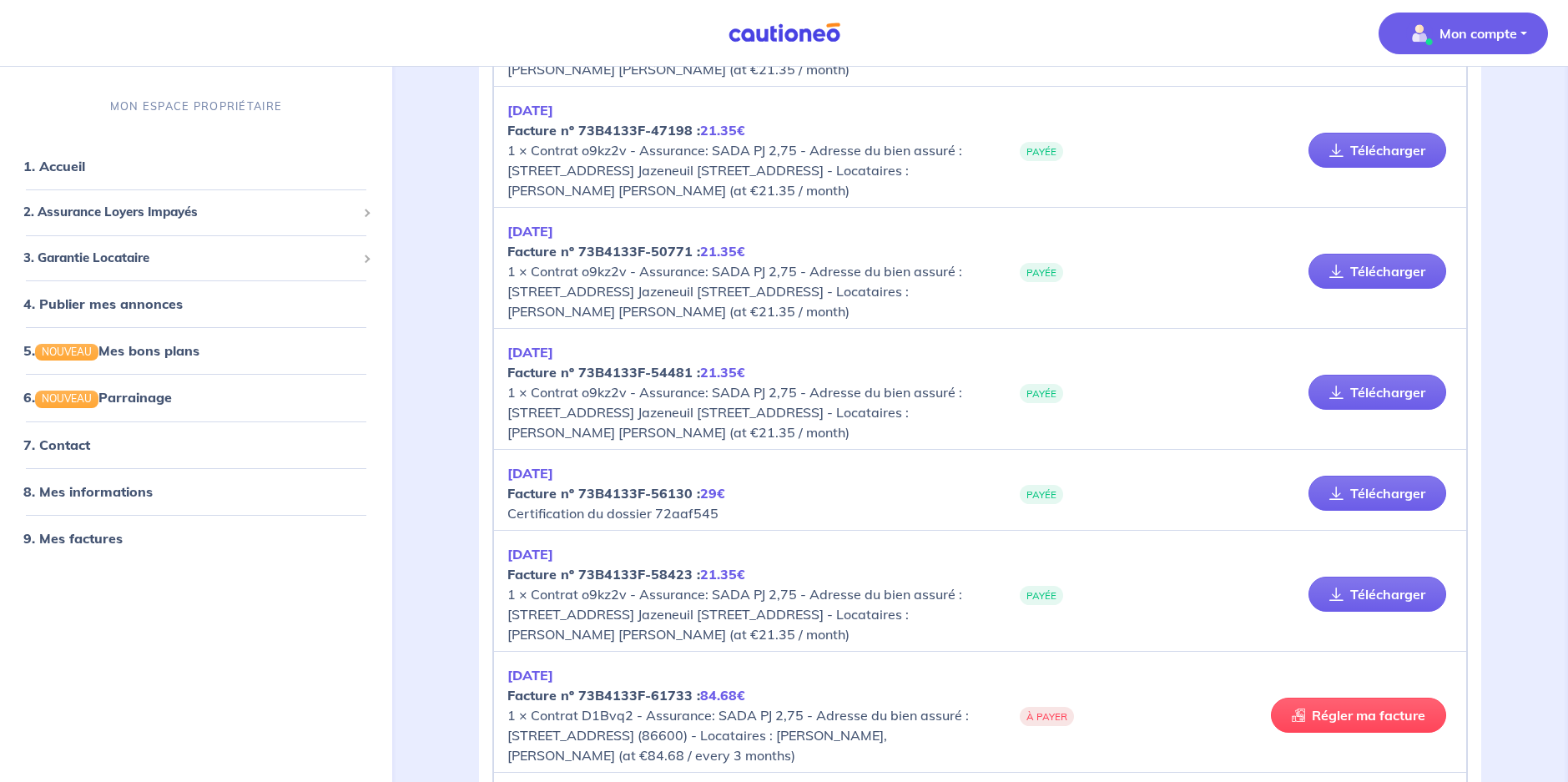
scroll to position [333, 0]
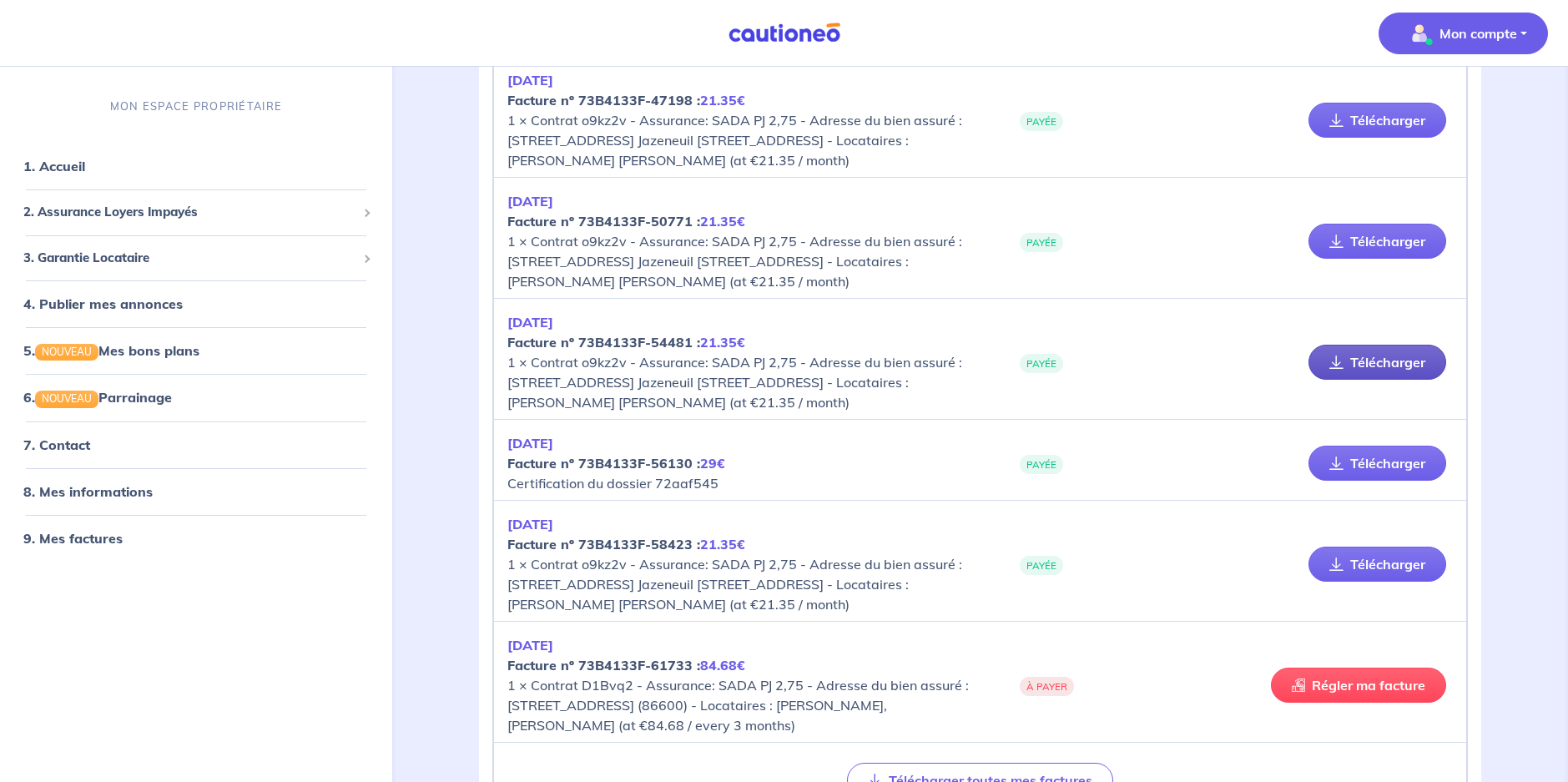
click at [1384, 379] on link "Télécharger" at bounding box center [1377, 361] width 138 height 35
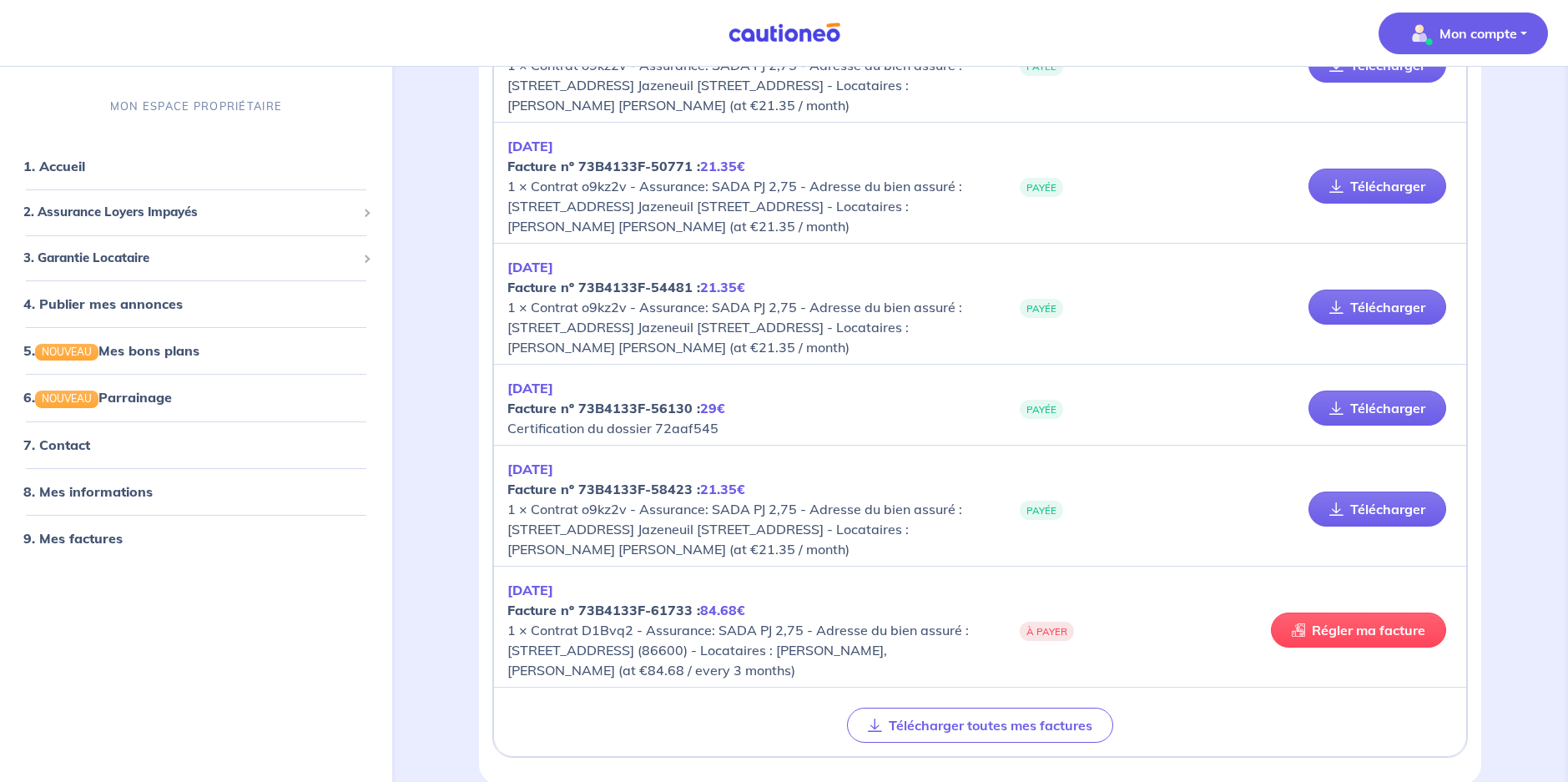
scroll to position [417, 0]
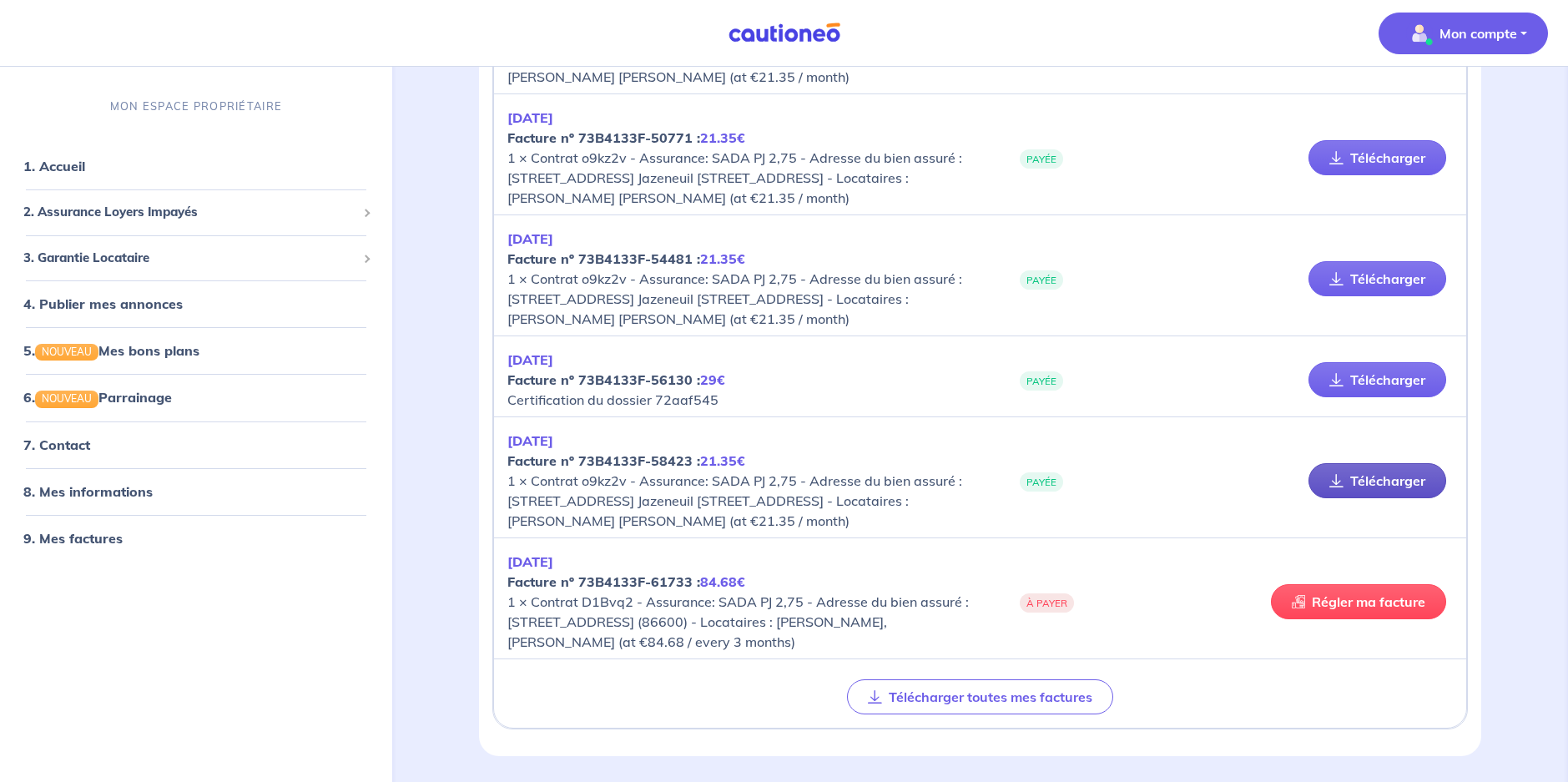
click at [1423, 498] on link "Télécharger" at bounding box center [1377, 480] width 138 height 35
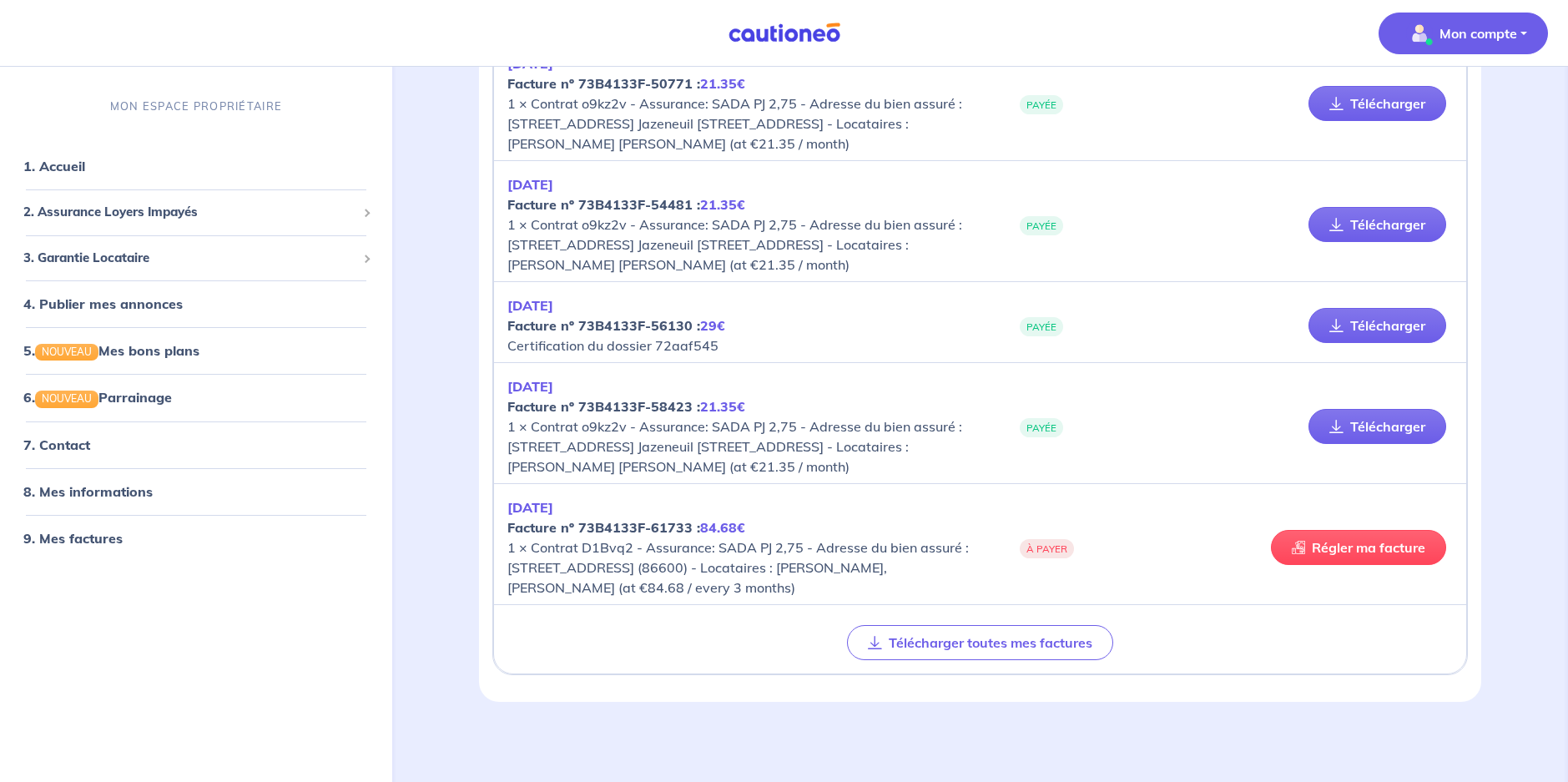
scroll to position [501, 0]
click at [135, 247] on div "3. Garantie Locataire" at bounding box center [196, 258] width 378 height 32
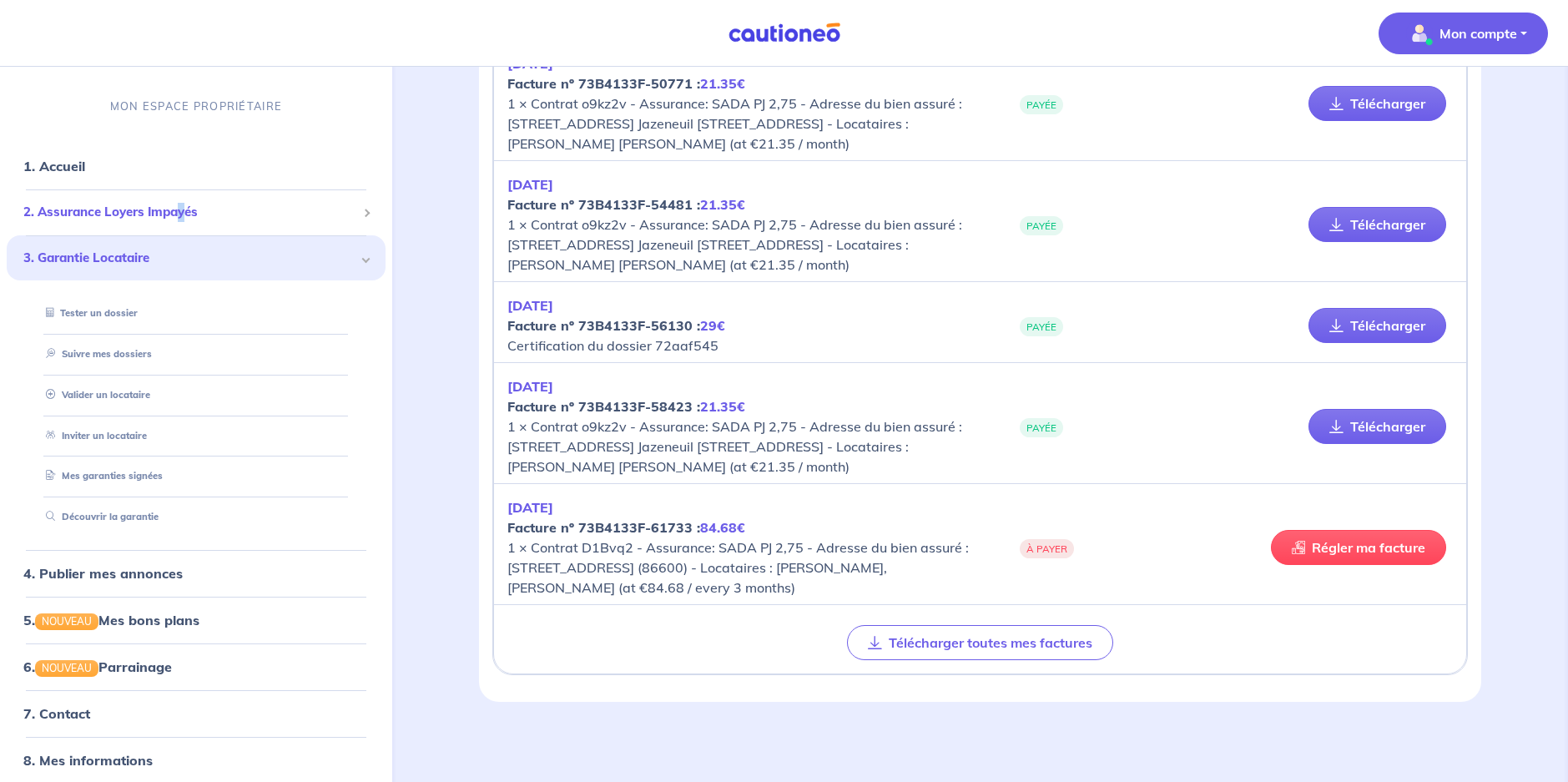
click at [183, 207] on span "2. Assurance Loyers Impayés" at bounding box center [189, 212] width 333 height 19
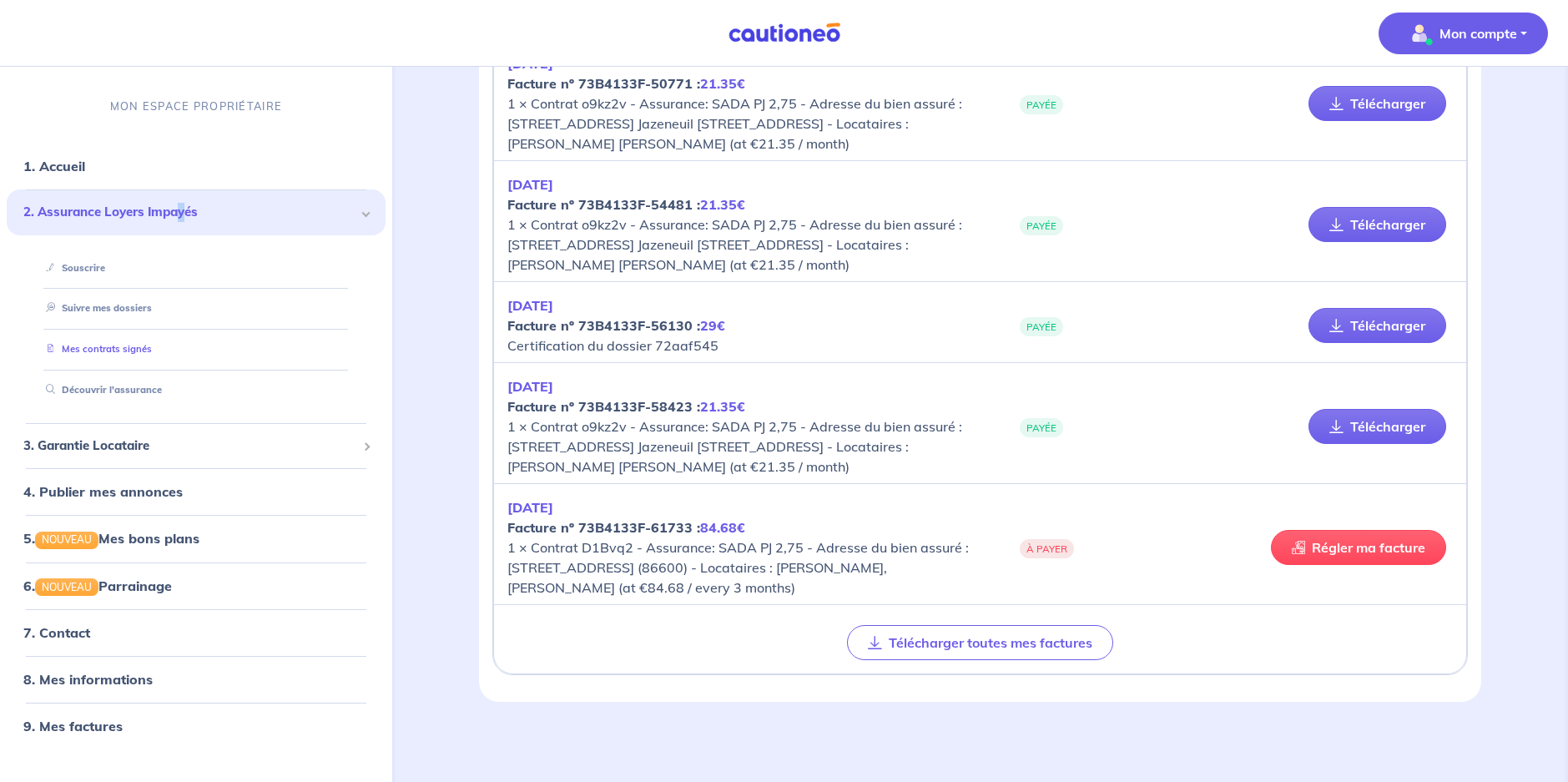
click at [144, 344] on link "Mes contrats signés" at bounding box center [96, 349] width 113 height 12
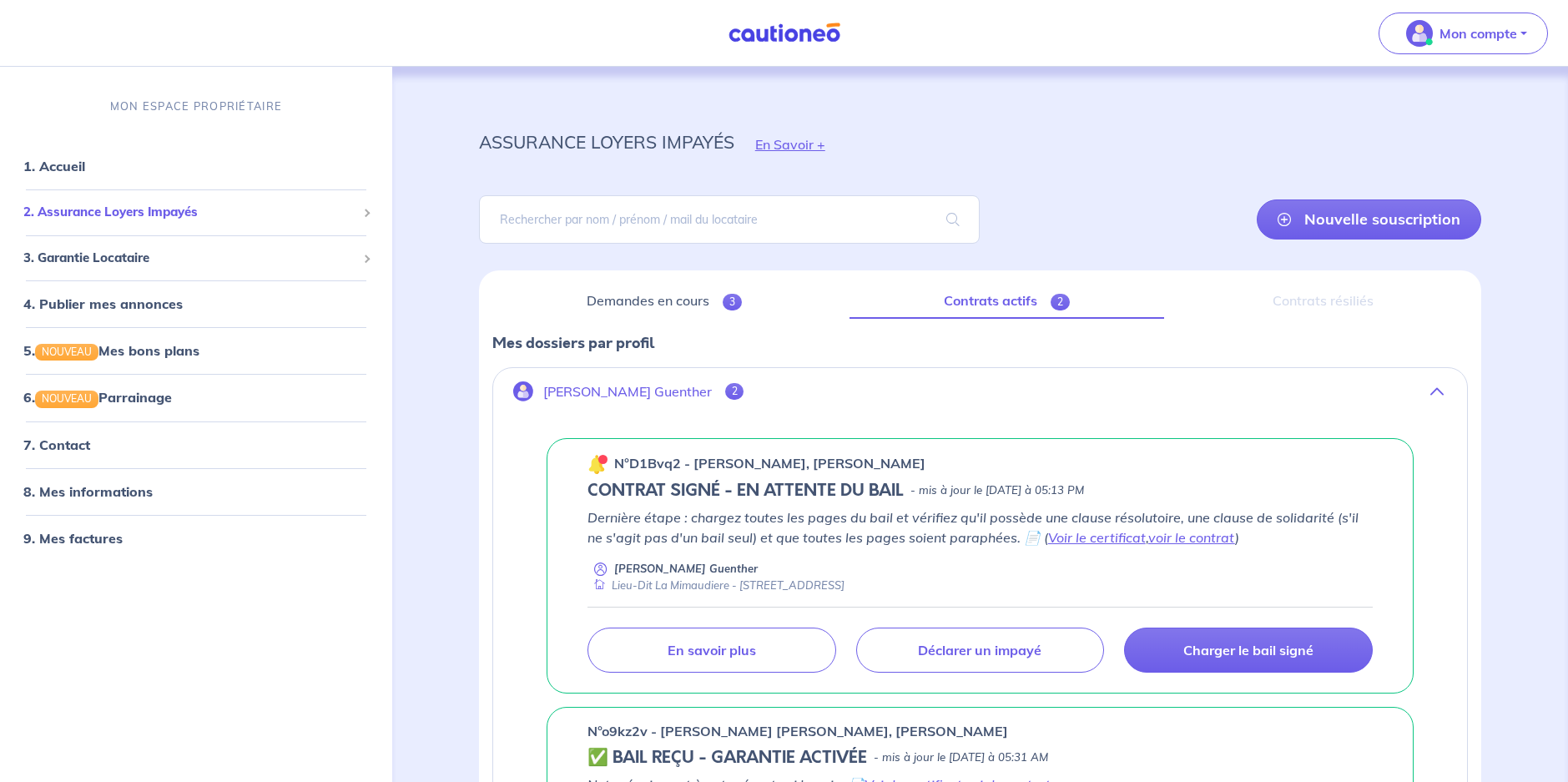
click at [186, 206] on span "2. Assurance Loyers Impayés" at bounding box center [189, 212] width 333 height 19
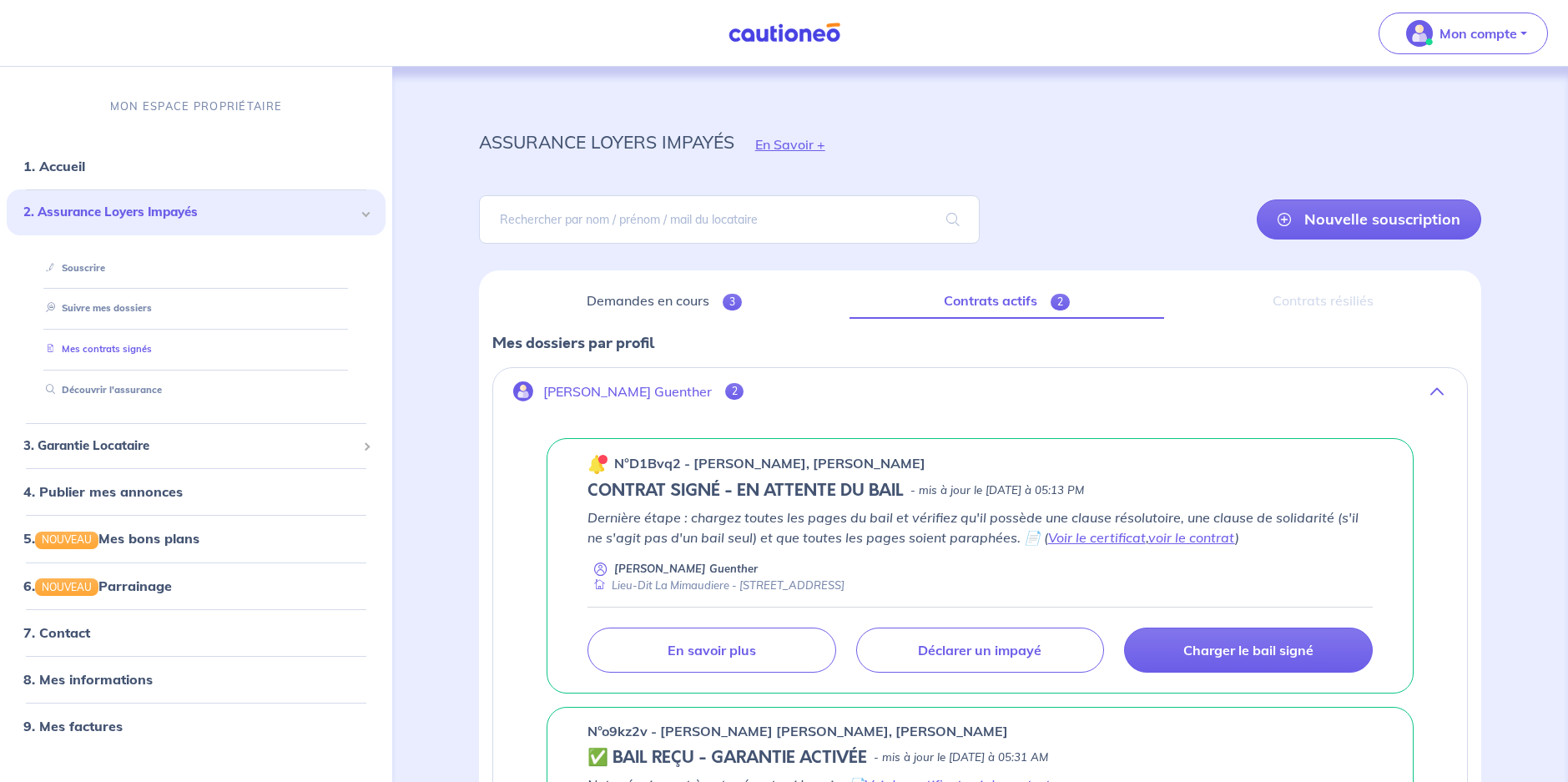
click at [151, 355] on link "Mes contrats signés" at bounding box center [96, 349] width 113 height 12
click at [1515, 40] on p "Mon compte" at bounding box center [1478, 33] width 77 height 20
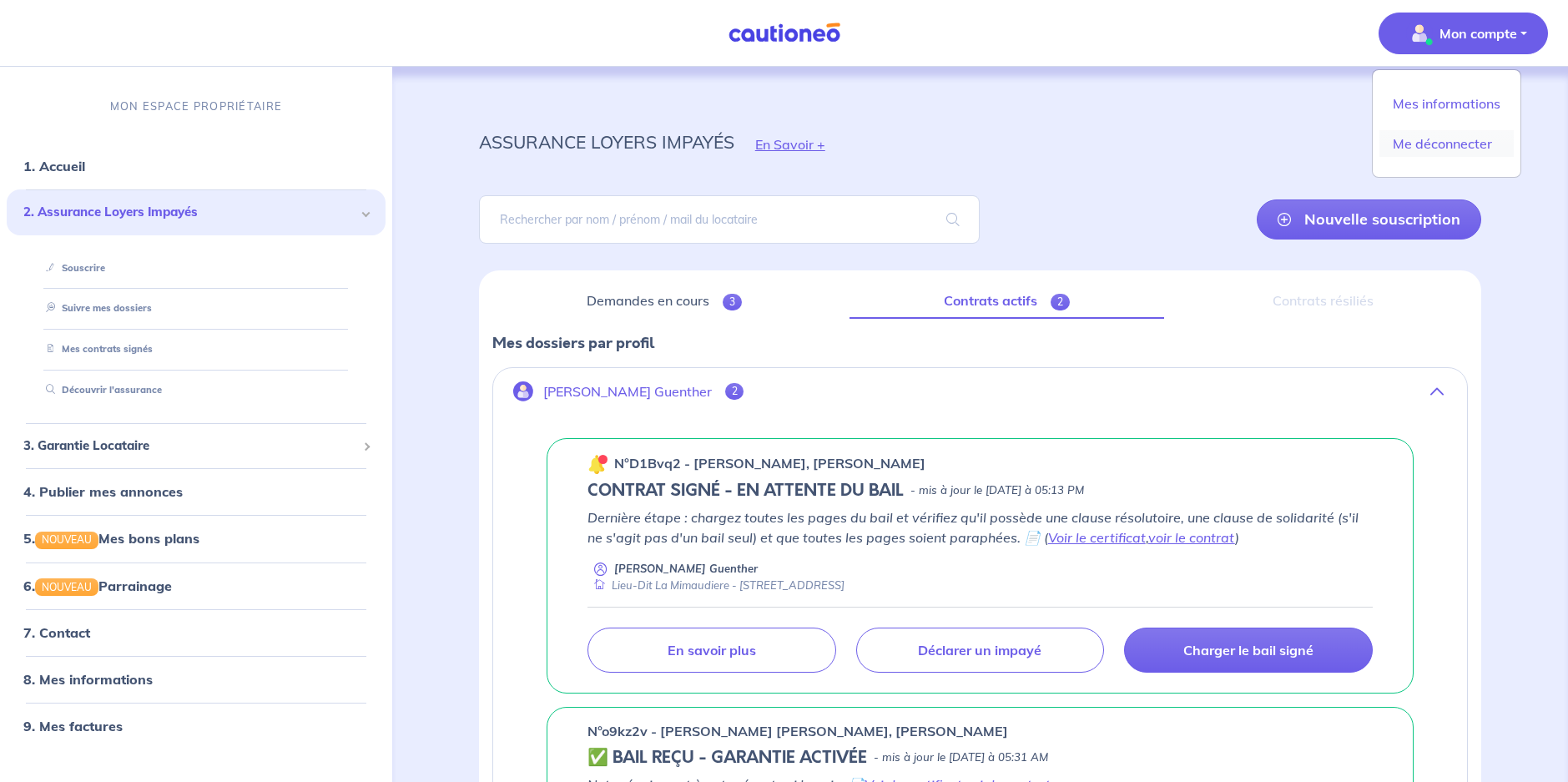
click at [1472, 150] on link "Me déconnecter" at bounding box center [1446, 143] width 134 height 27
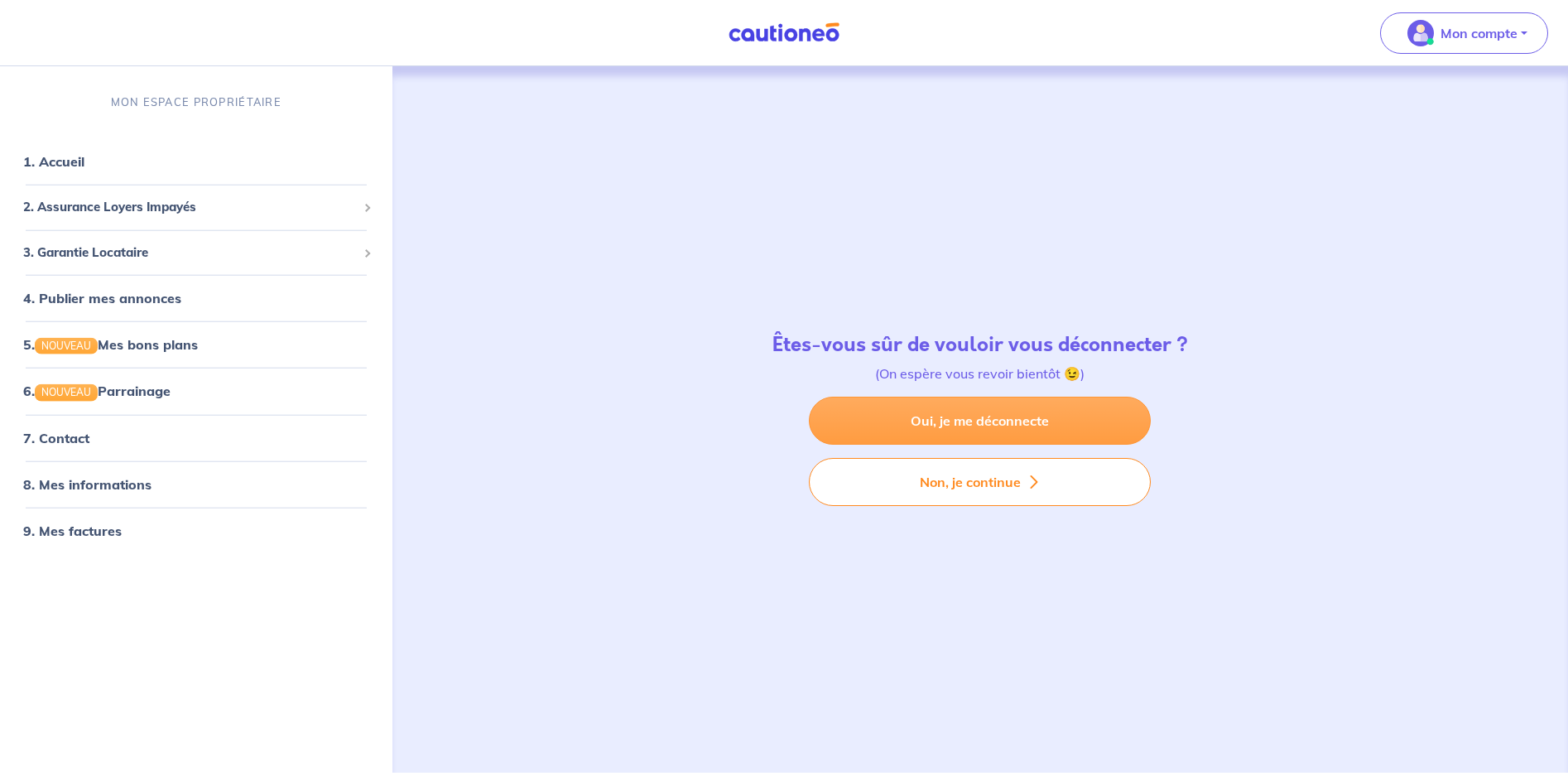
click at [1009, 428] on link "Oui, je me déconnecte" at bounding box center [980, 421] width 341 height 48
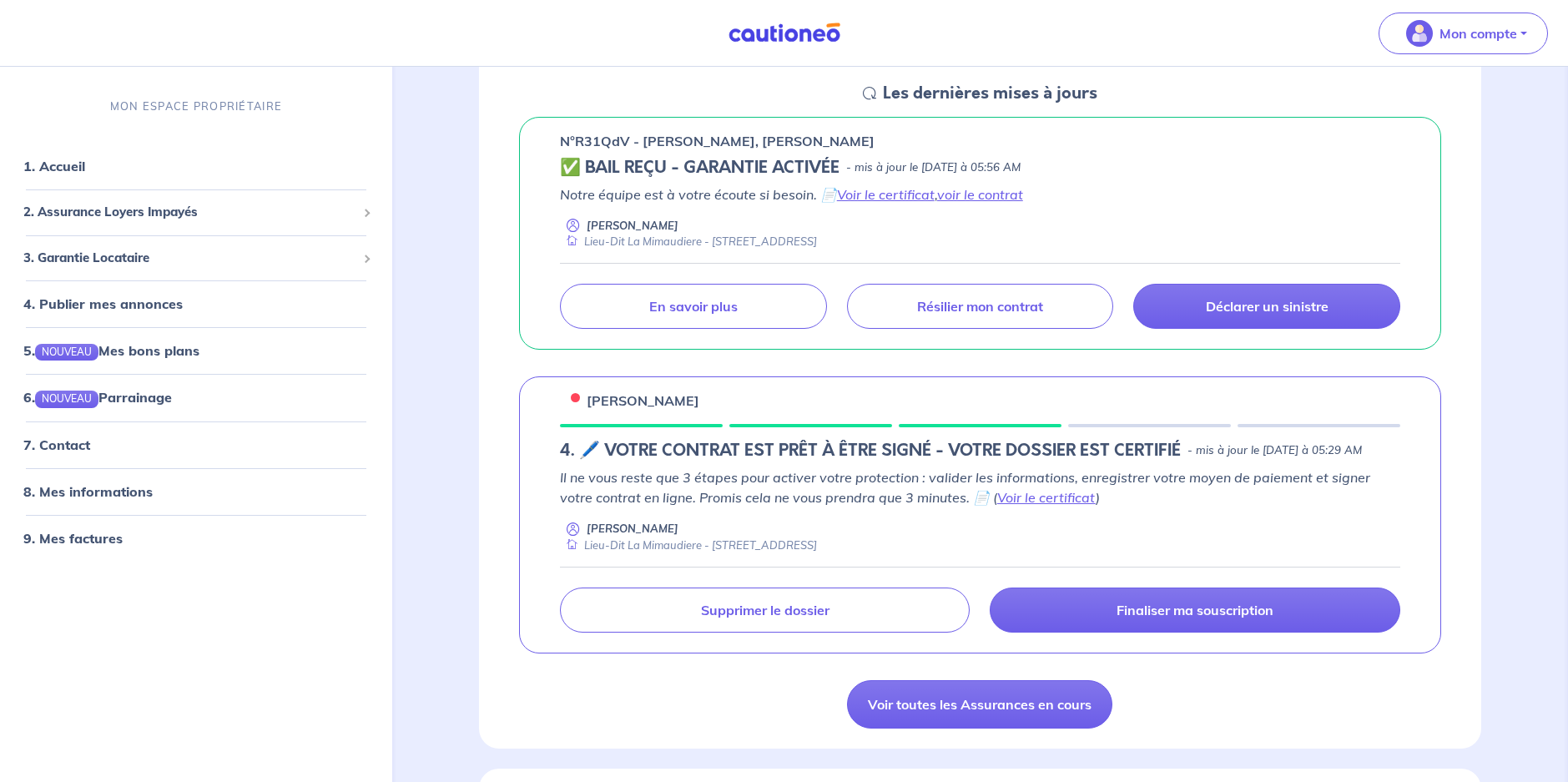
scroll to position [333, 0]
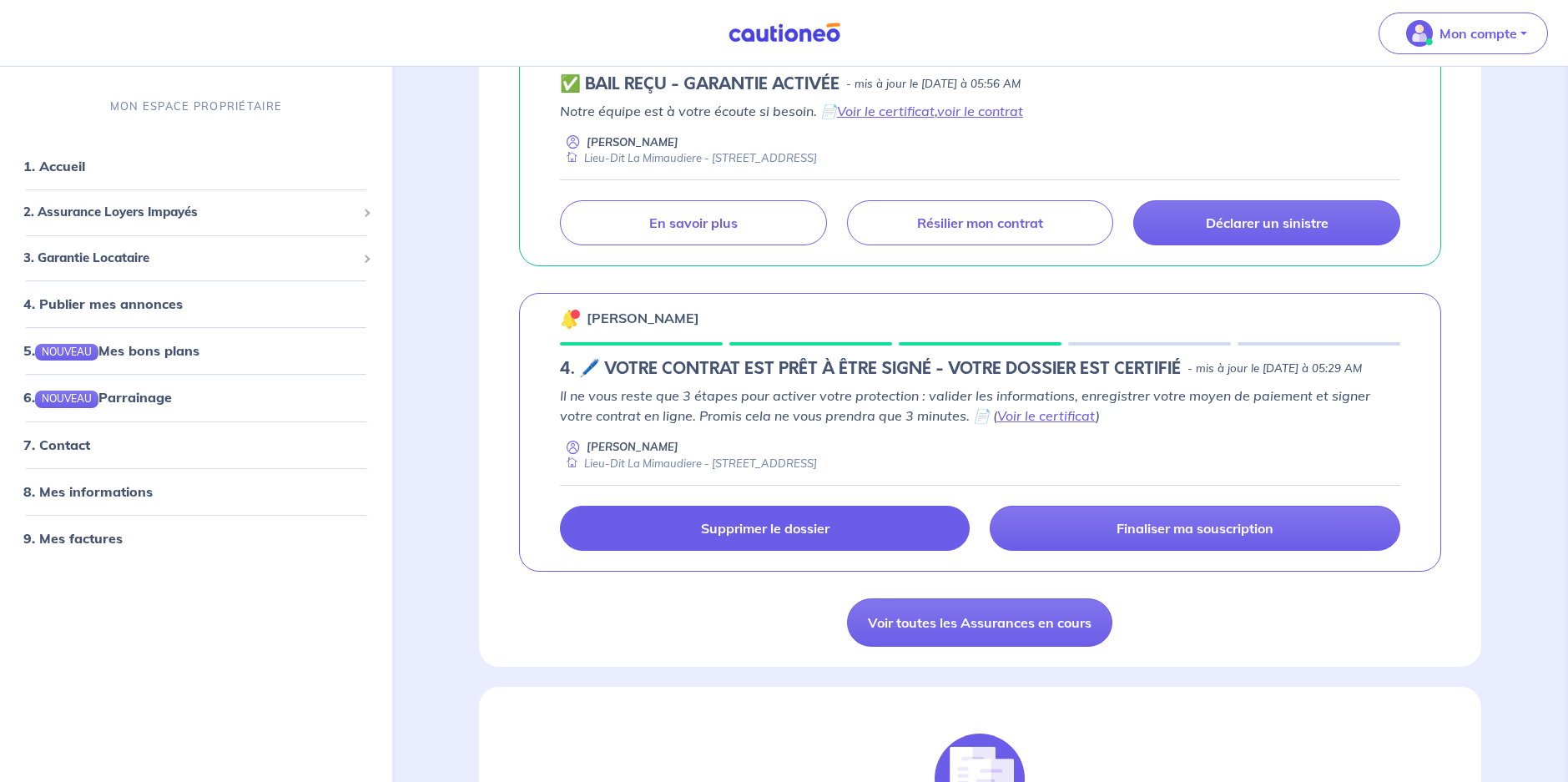
click at [795, 536] on p "Supprimer le dossier" at bounding box center [765, 528] width 129 height 17
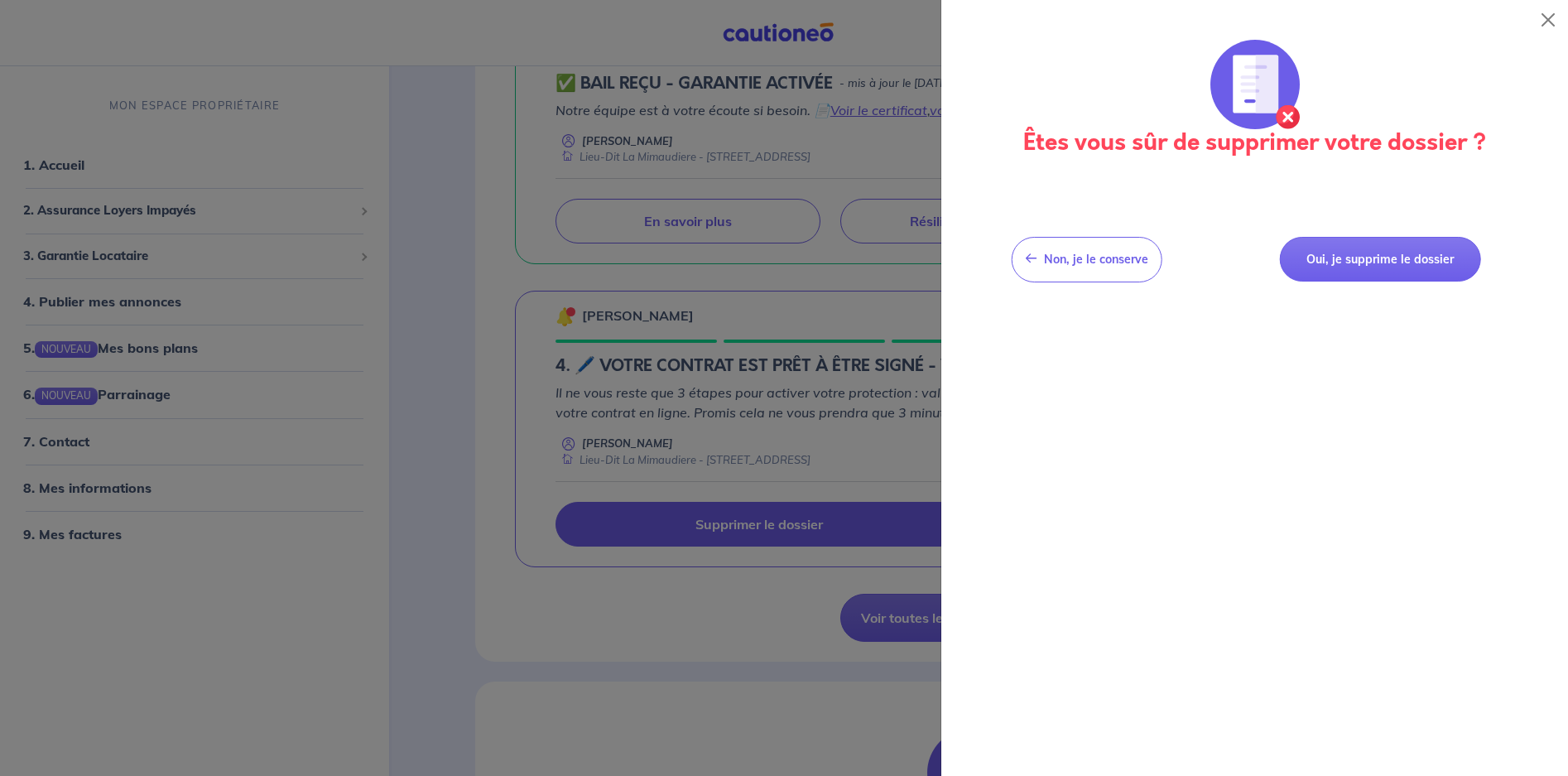
click at [1401, 350] on div "Êtes vous sûr de supprimer votre dossier ? Non, je le conserve Non, je le conse…" at bounding box center [1254, 407] width 627 height 736
click at [1549, 14] on button "Close" at bounding box center [1548, 20] width 27 height 27
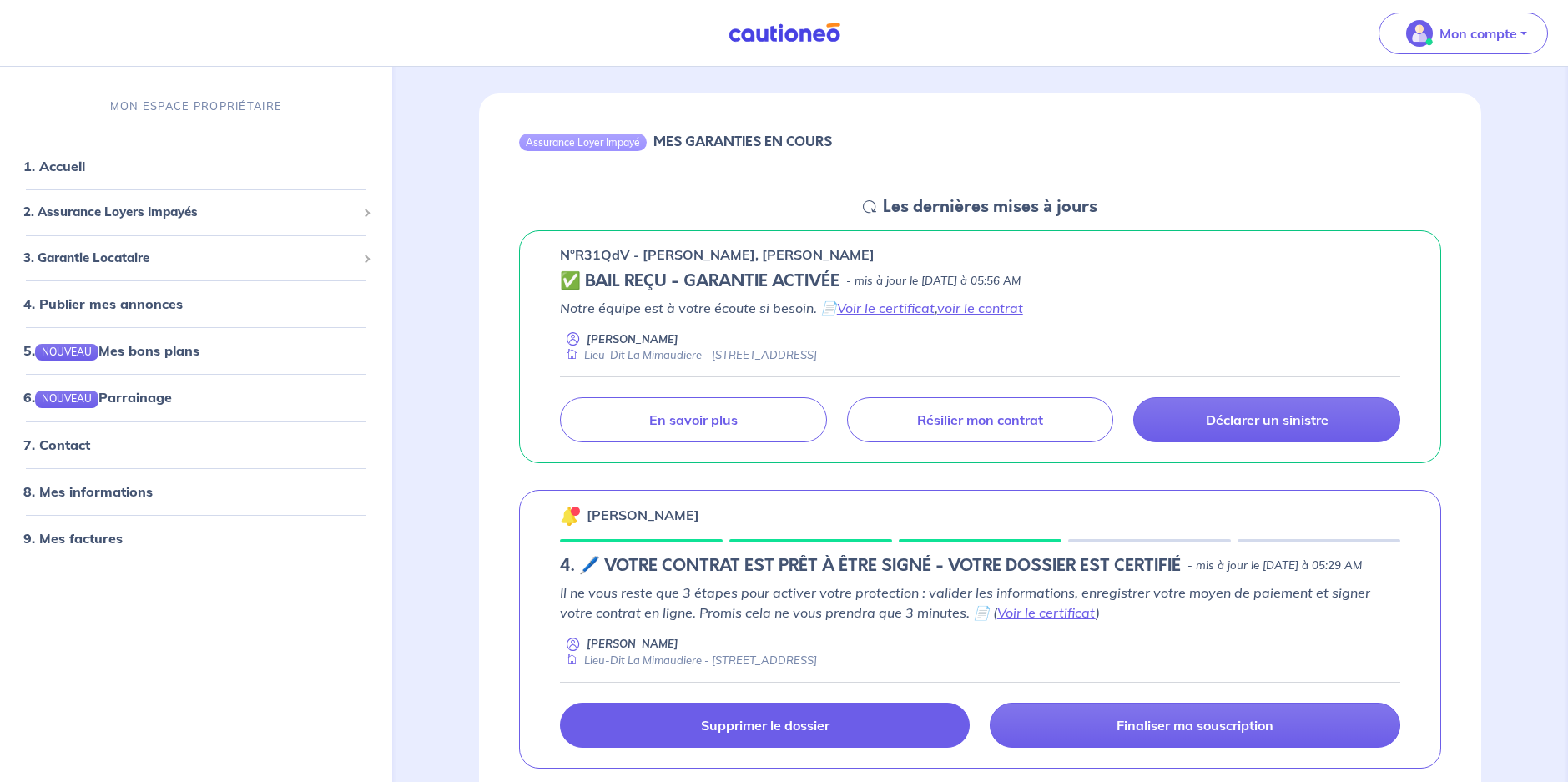
scroll to position [167, 0]
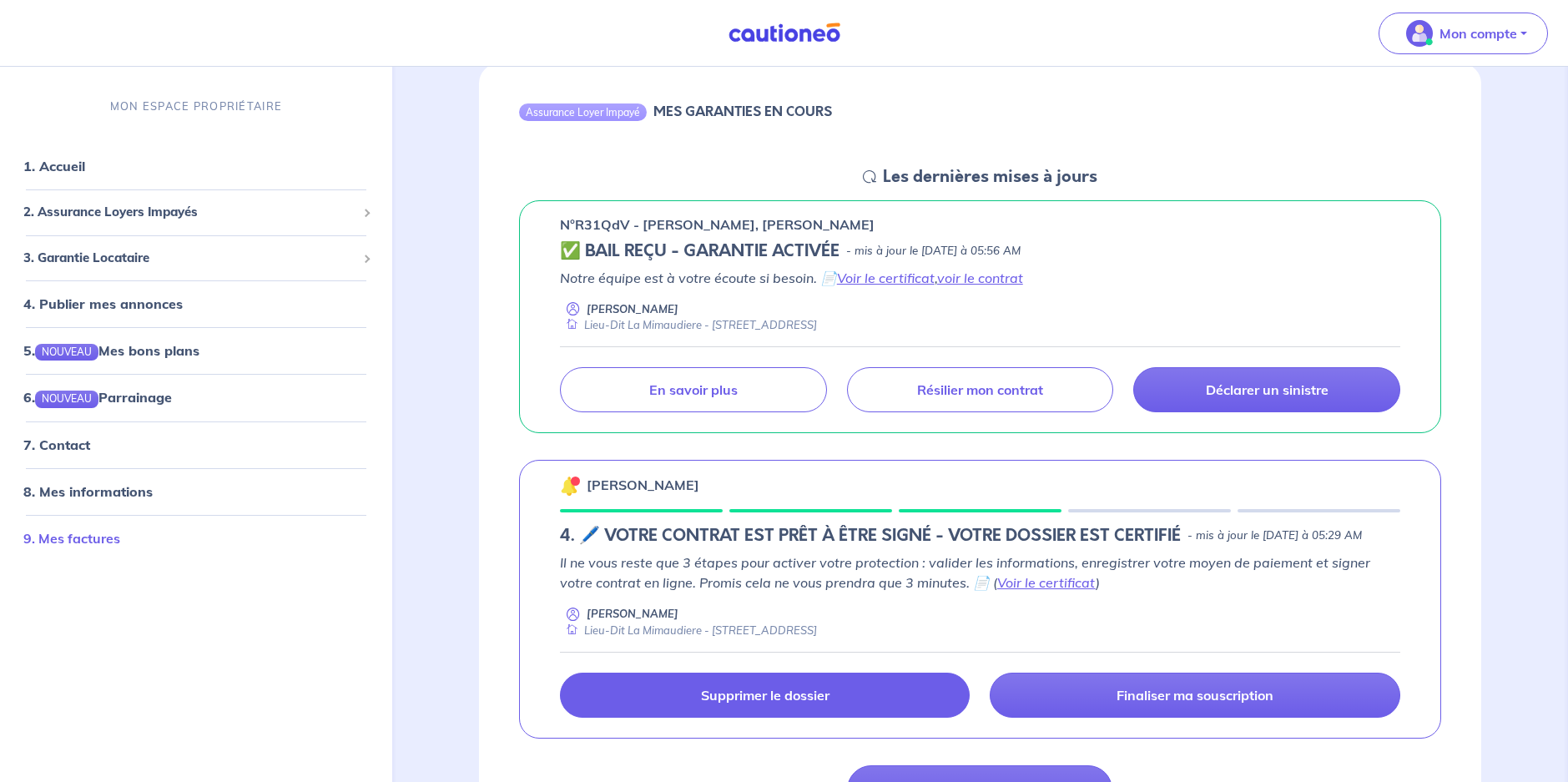
click at [118, 546] on link "9. Mes factures" at bounding box center [71, 537] width 96 height 17
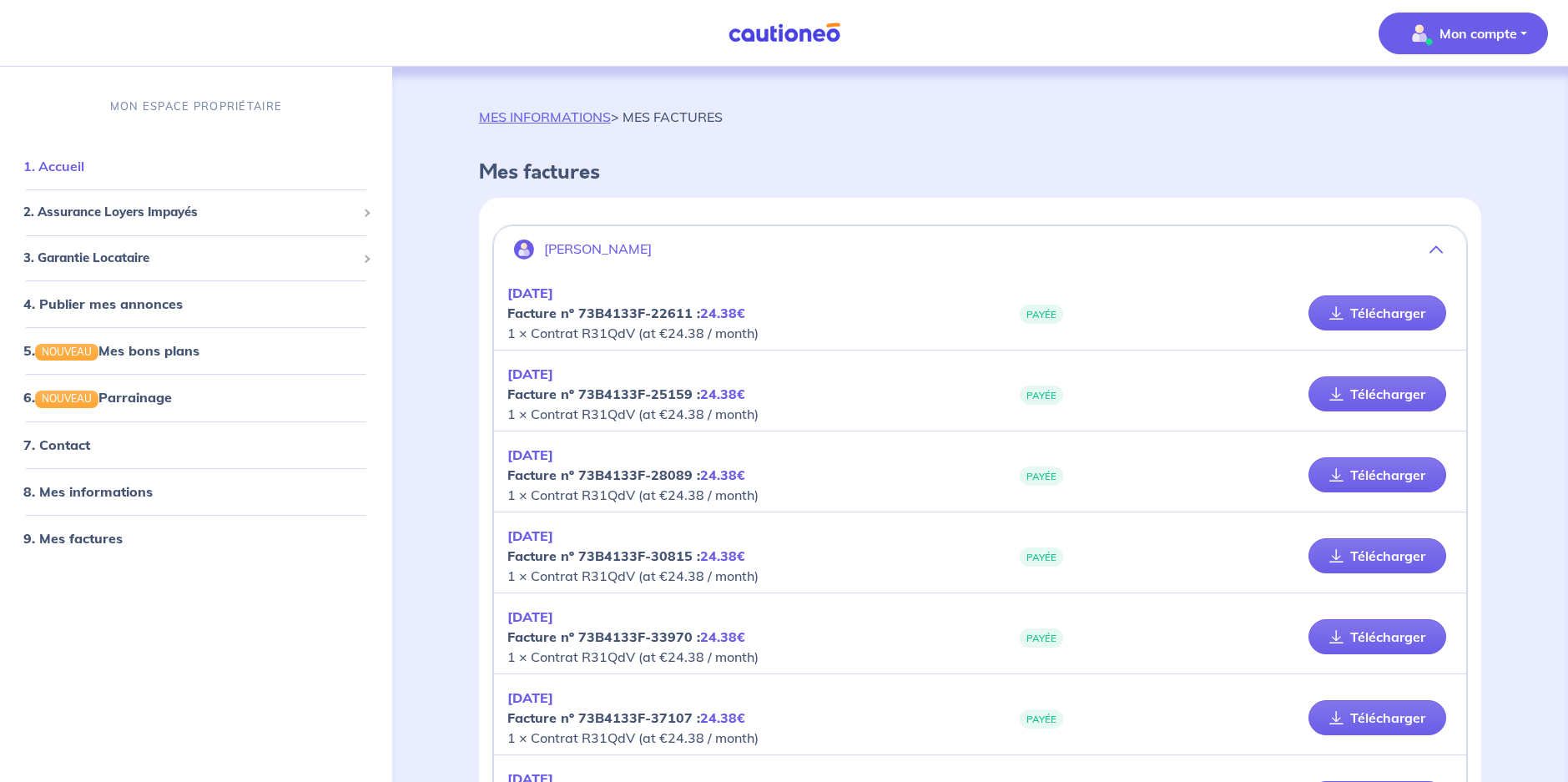
click at [85, 172] on link "1. Accueil" at bounding box center [54, 166] width 61 height 17
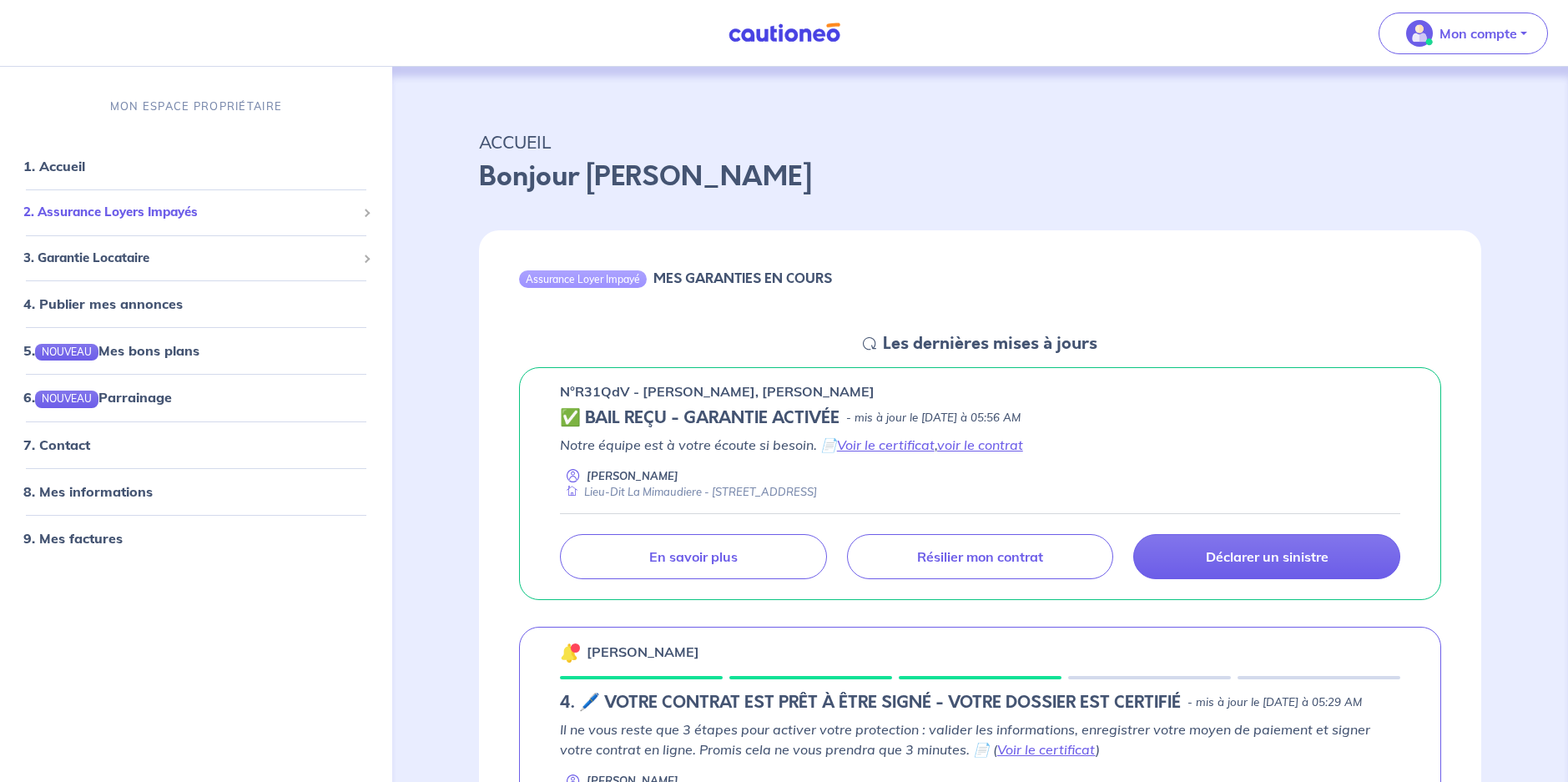
click at [189, 209] on span "2. Assurance Loyers Impayés" at bounding box center [189, 212] width 333 height 19
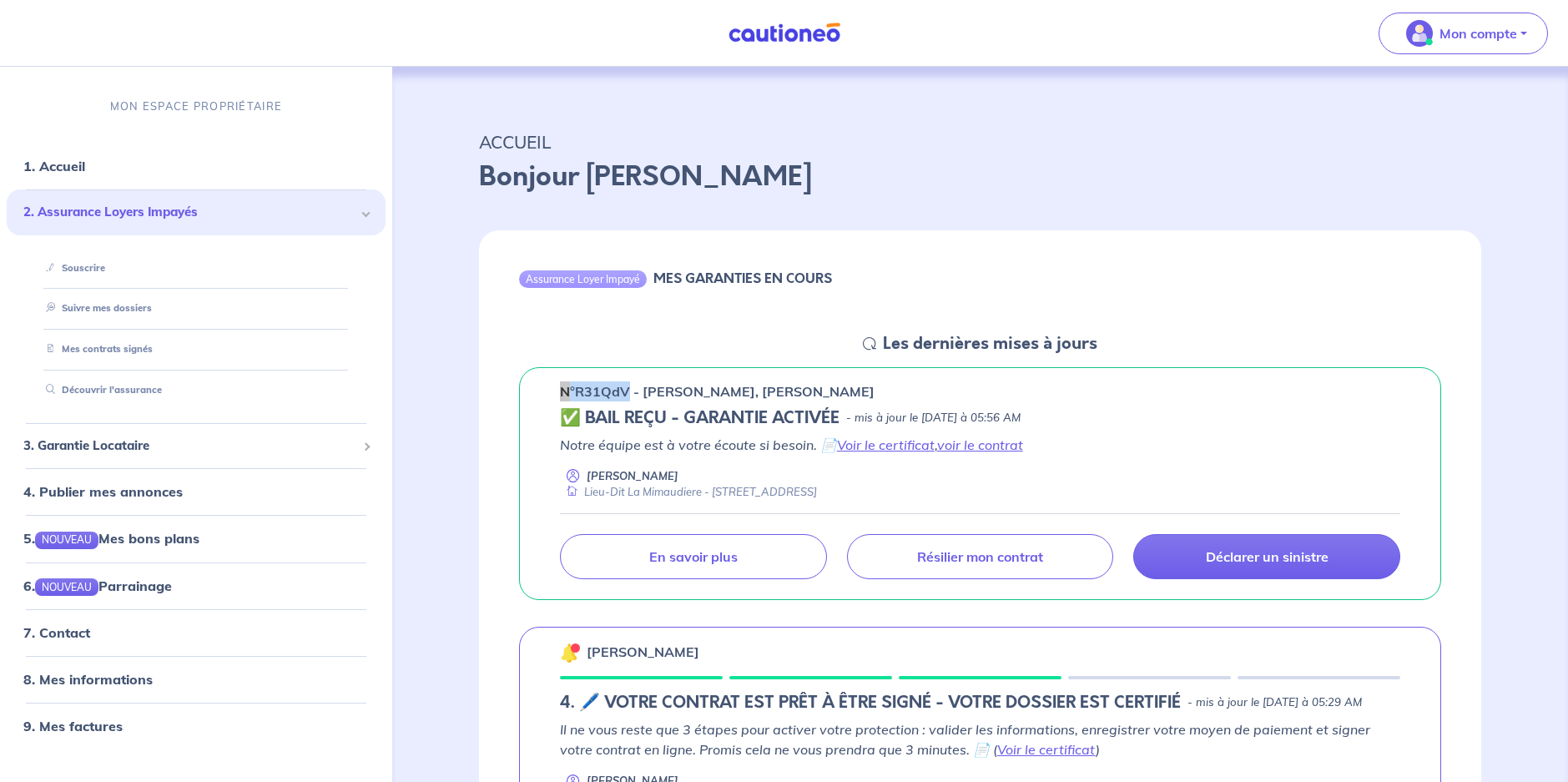
drag, startPoint x: 626, startPoint y: 392, endPoint x: 562, endPoint y: 395, distance: 64.1
click at [562, 395] on p "n°R31QdV - Thibault Cereuil, Pauline Broutin" at bounding box center [716, 391] width 315 height 20
copy p "n°R31QdV"
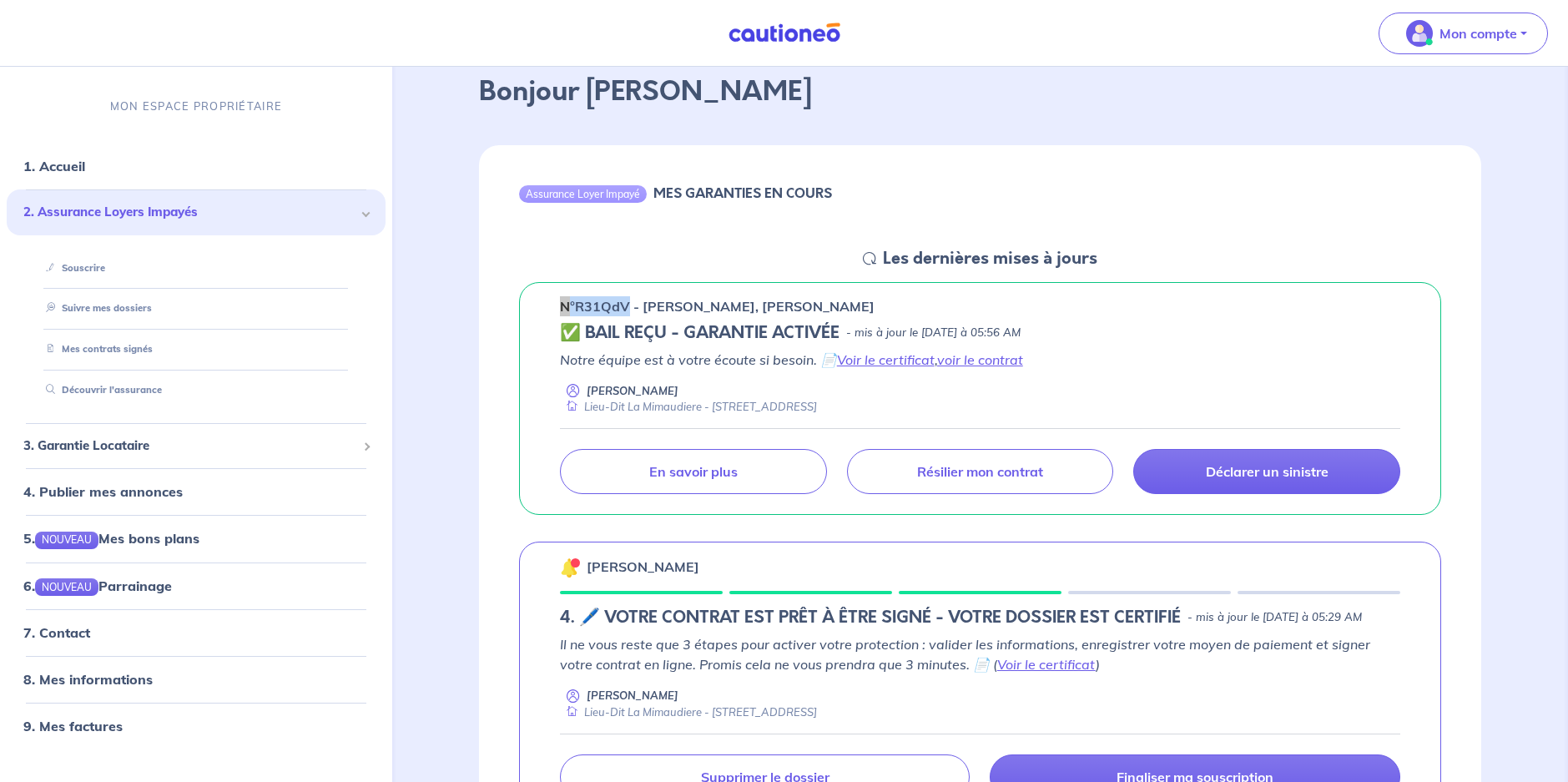
scroll to position [84, 0]
